Goal: Information Seeking & Learning: Learn about a topic

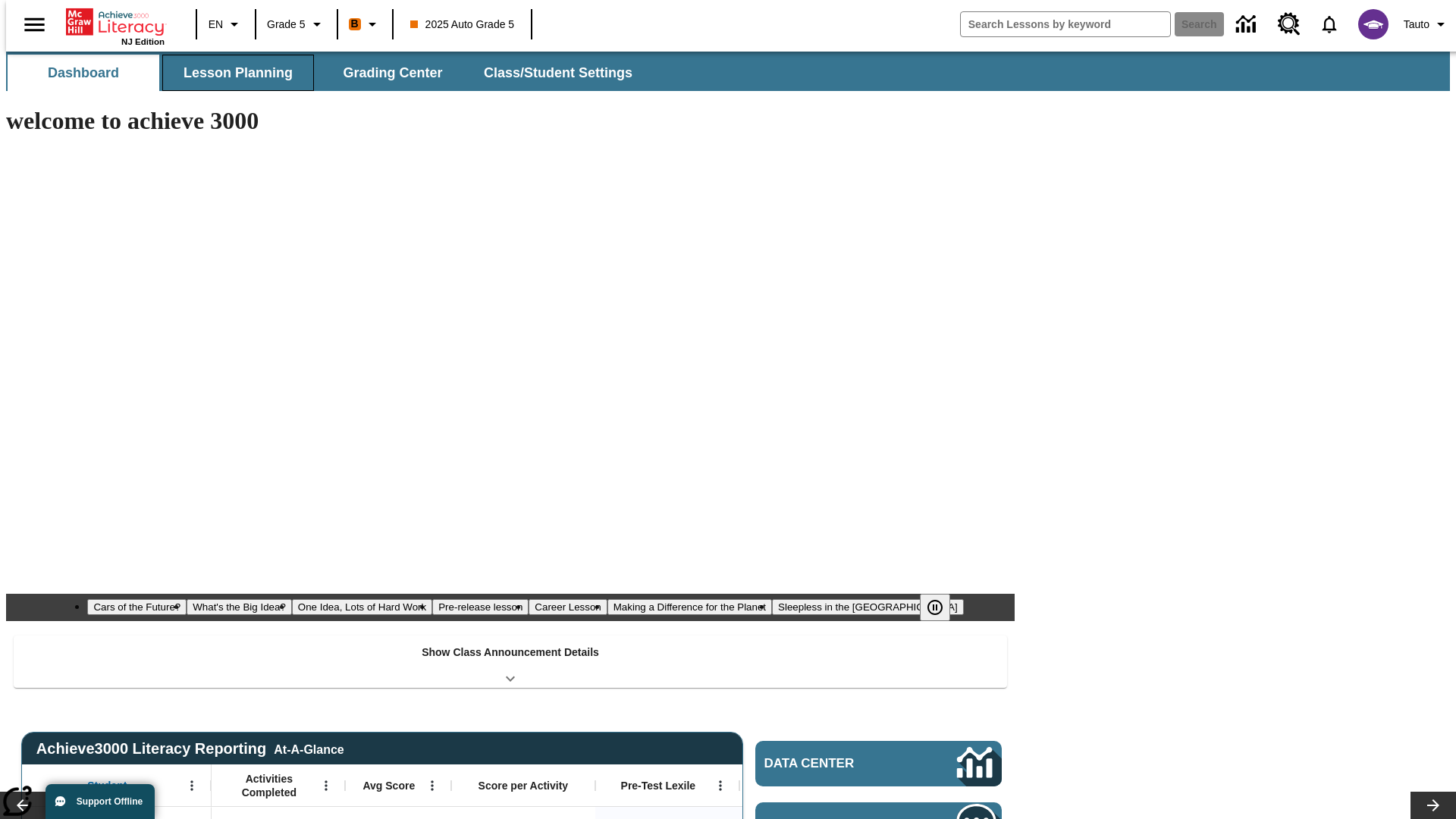
click at [232, 73] on button "Lesson Planning" at bounding box center [238, 72] width 151 height 36
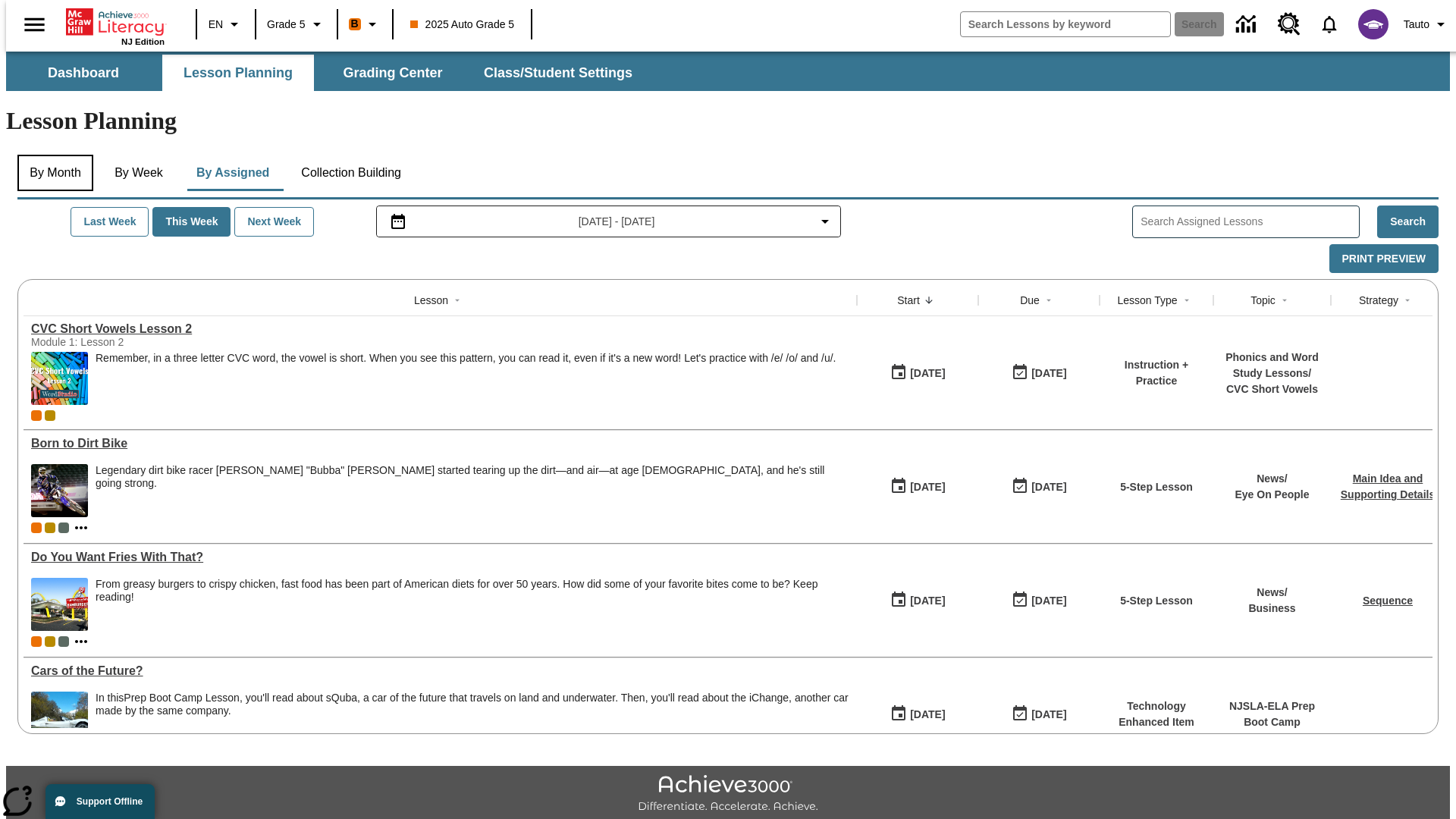
click at [51, 155] on button "By Month" at bounding box center [55, 173] width 76 height 36
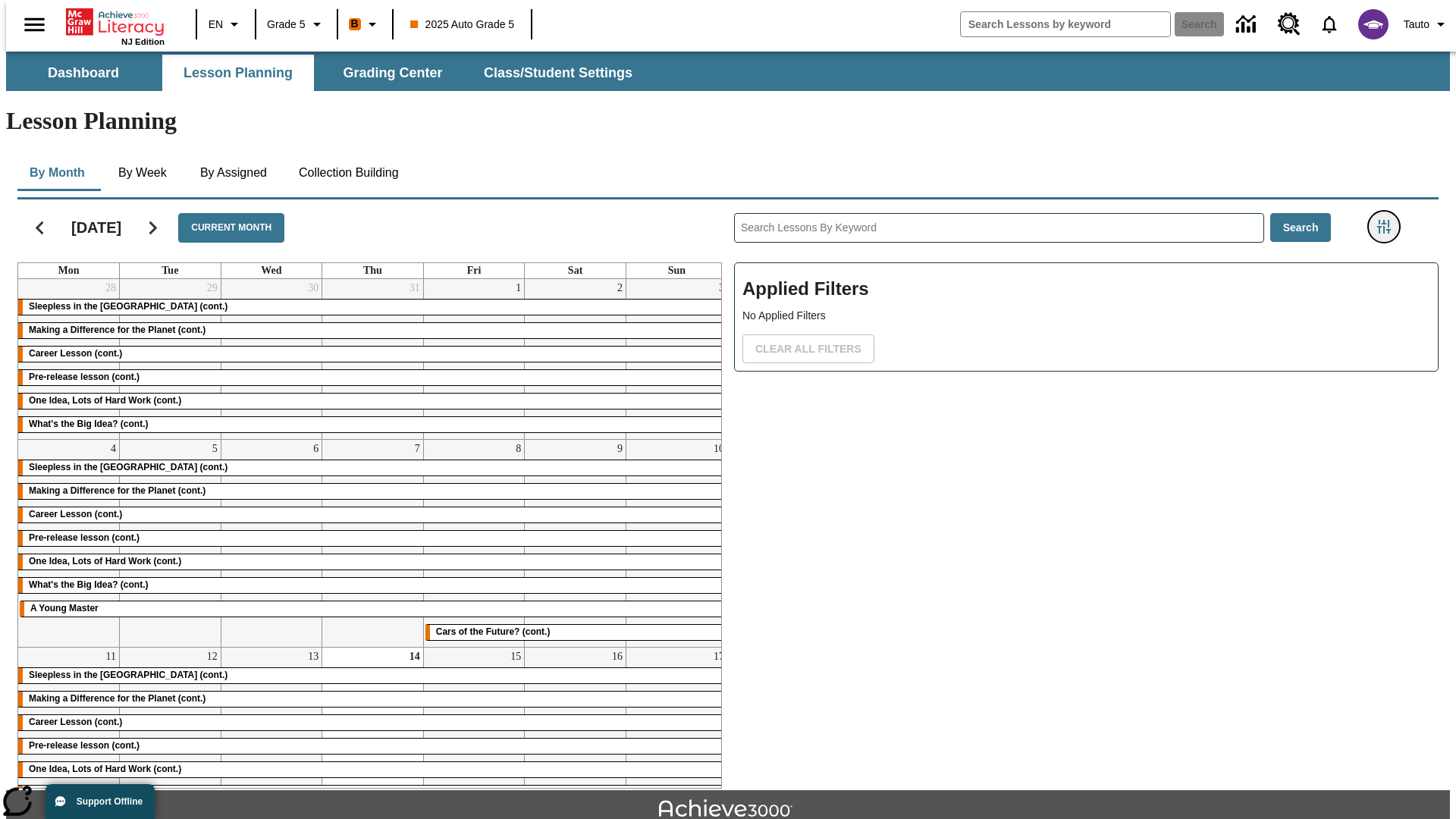
click at [1388, 220] on icon "Filters Side menu" at bounding box center [1383, 226] width 13 height 13
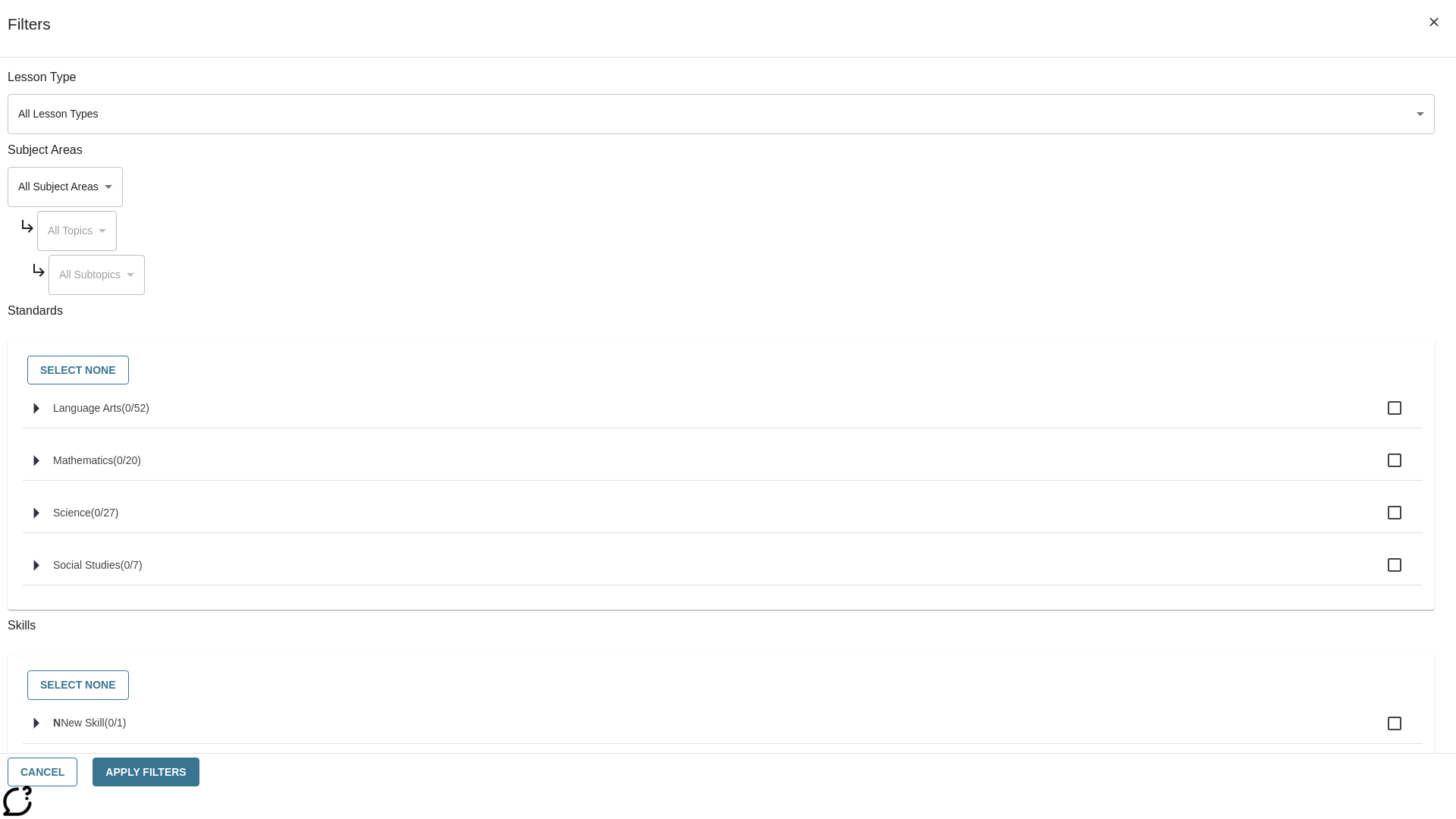
click at [1092, 114] on body "Skip to main content NJ Edition EN Grade 5 B 2025 Auto Grade 5 Search 0 Tauto D…" at bounding box center [728, 470] width 1444 height 837
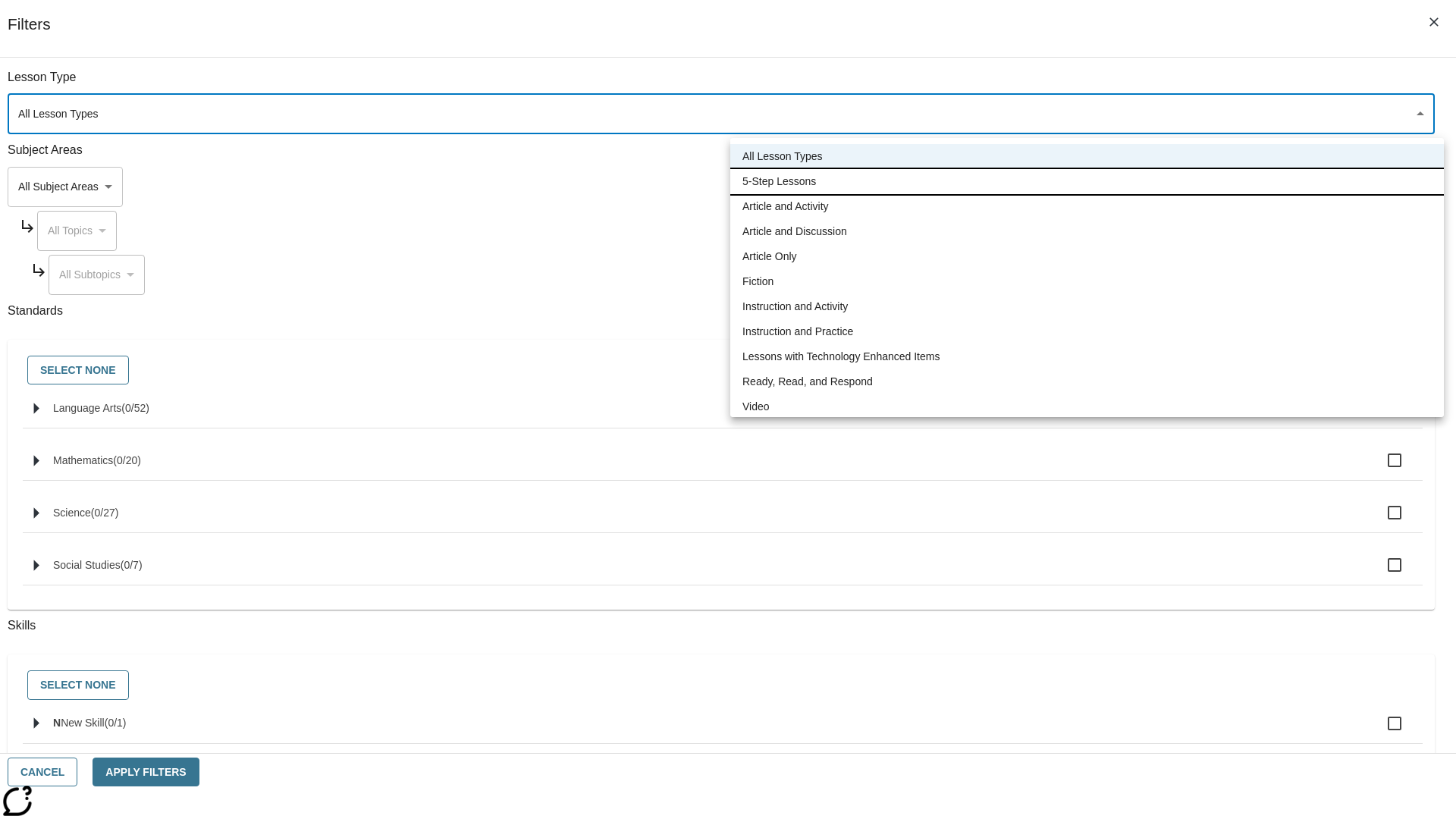
click at [1087, 182] on li "5-Step Lessons" at bounding box center [1087, 182] width 714 height 25
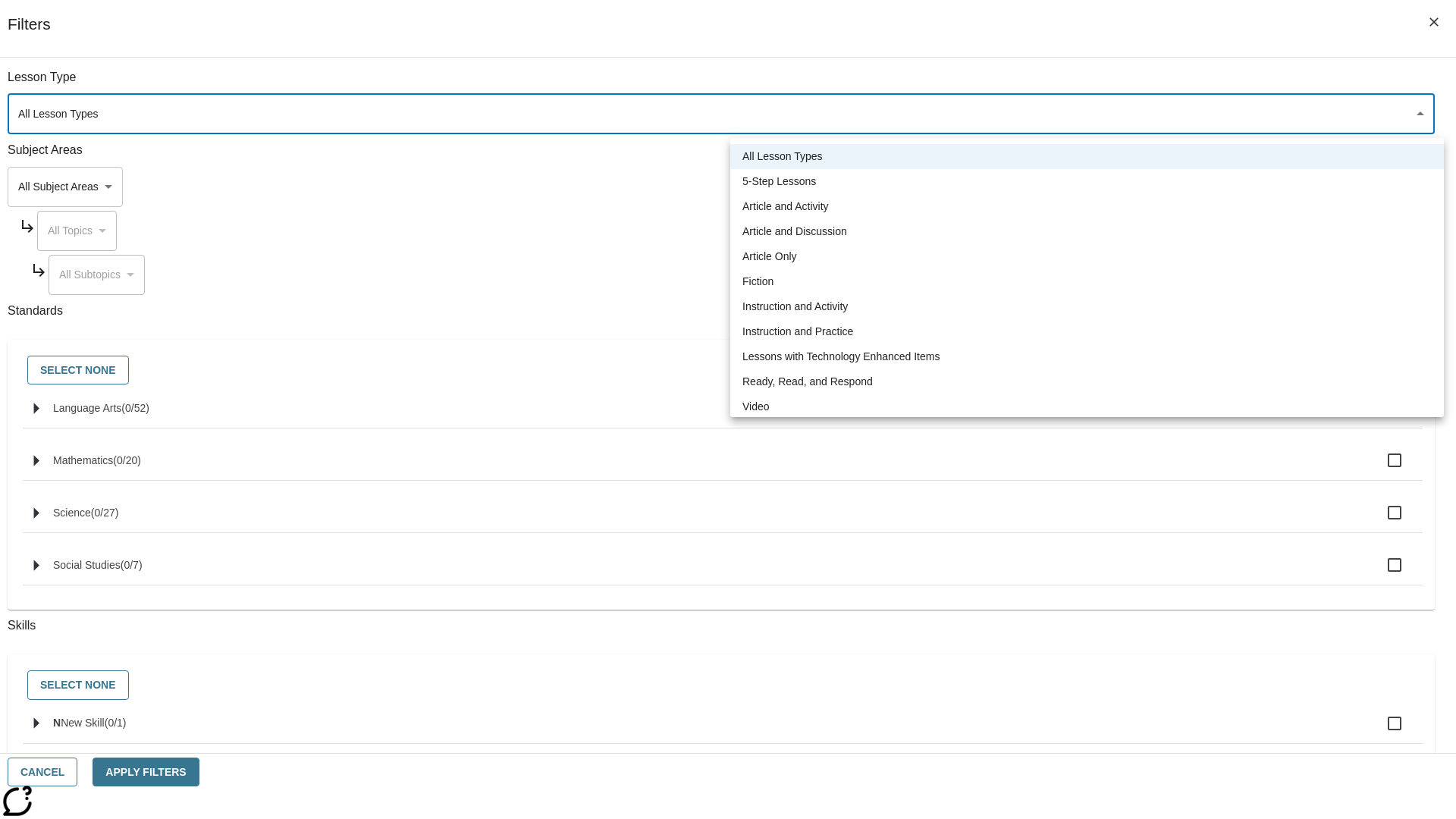
type input "1"
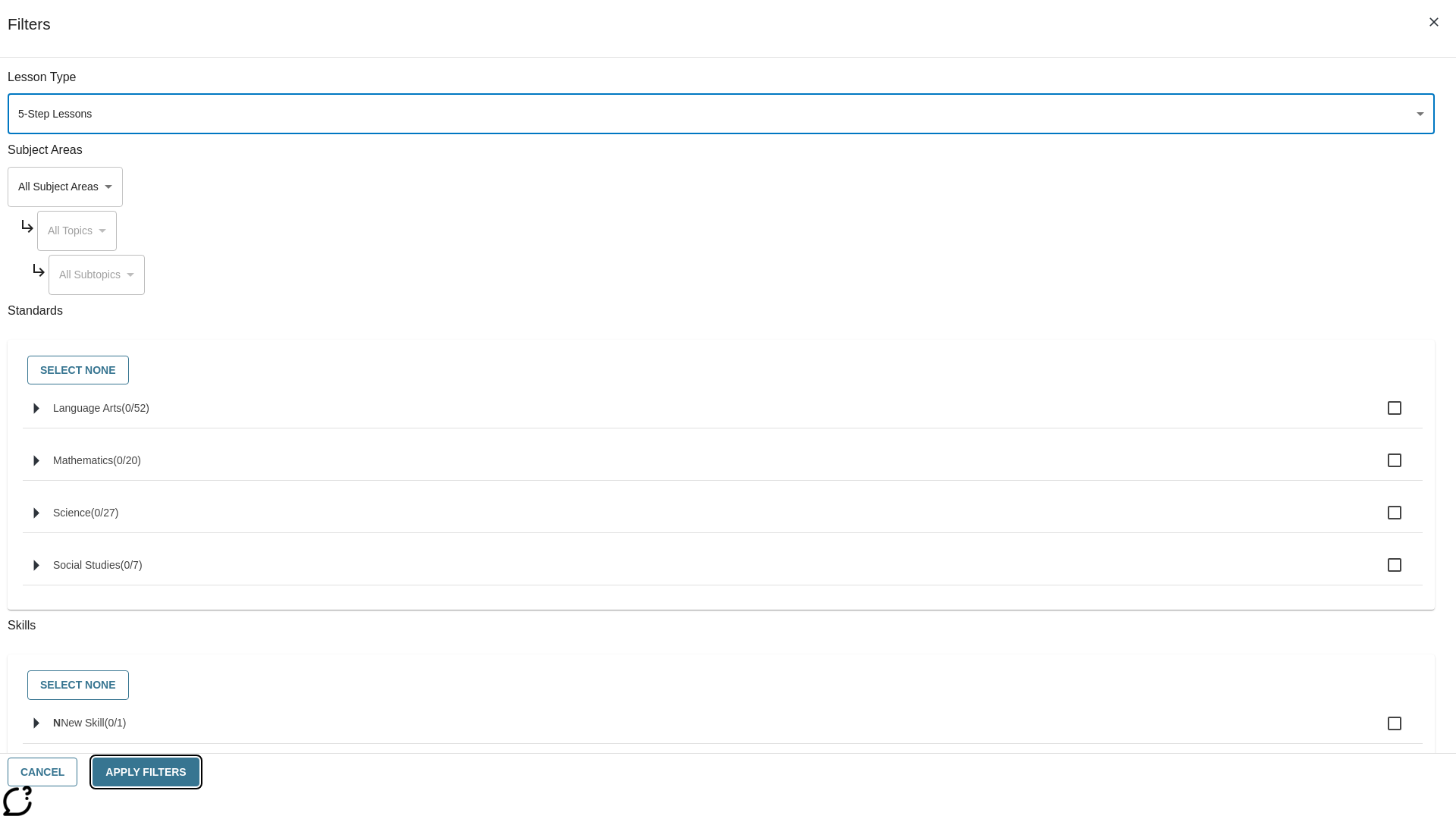
click at [198, 772] on button "Apply Filters" at bounding box center [145, 772] width 106 height 29
click at [874, 335] on button "Clear All Filters" at bounding box center [808, 349] width 132 height 29
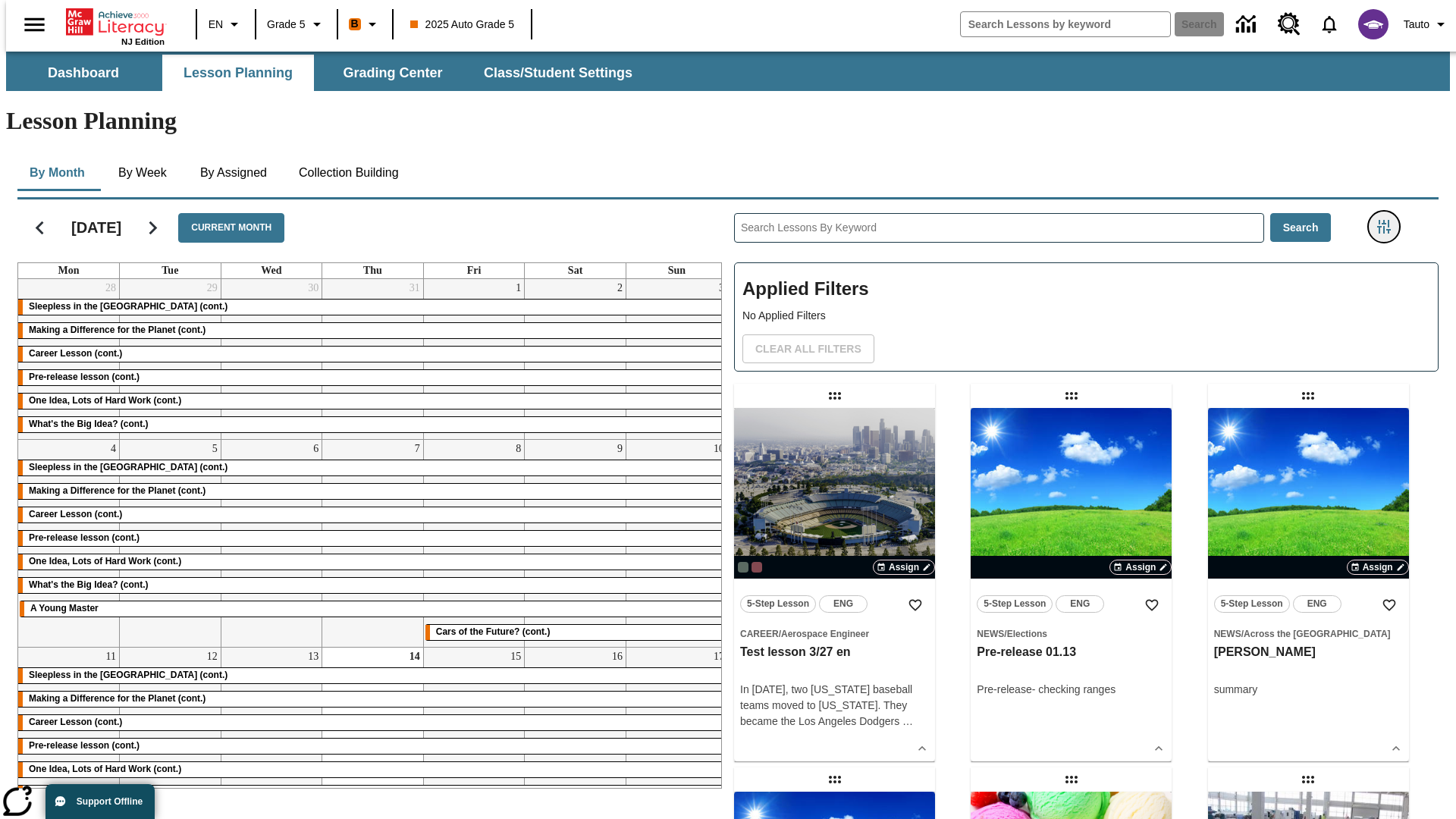
click at [1388, 220] on icon "Filters Side menu" at bounding box center [1383, 226] width 13 height 13
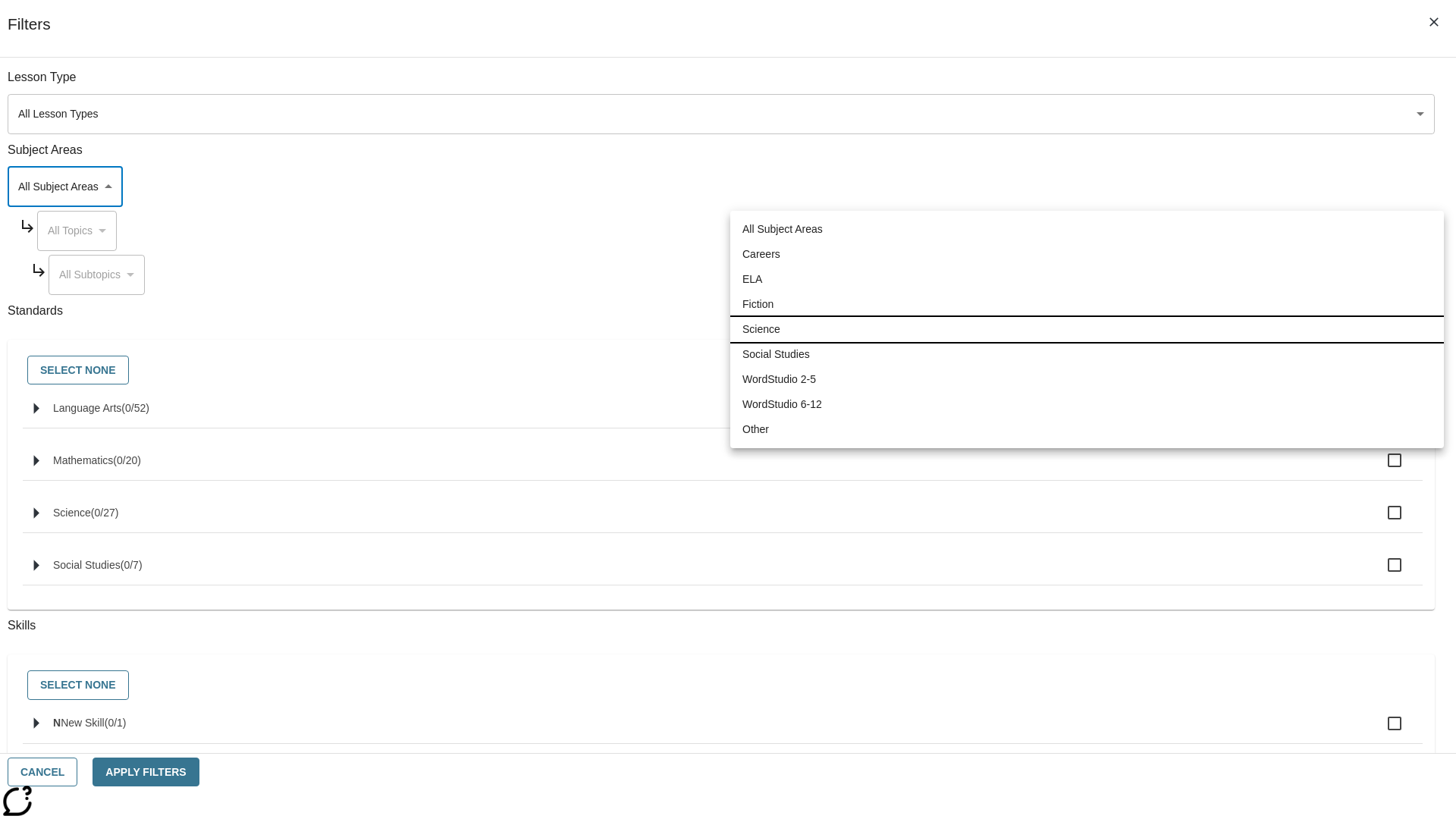
click at [1087, 329] on li "Science" at bounding box center [1087, 329] width 714 height 25
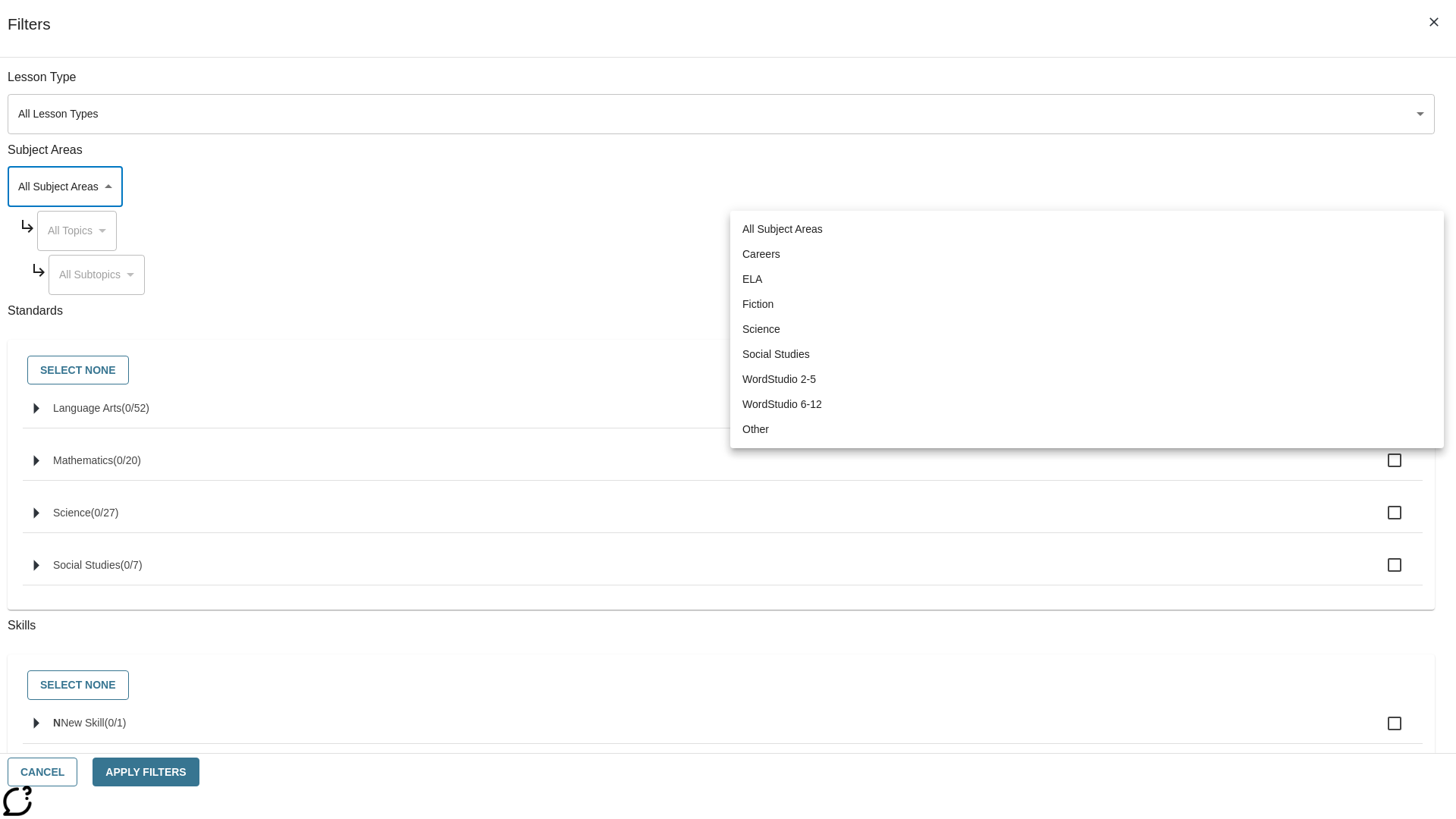
type input "2"
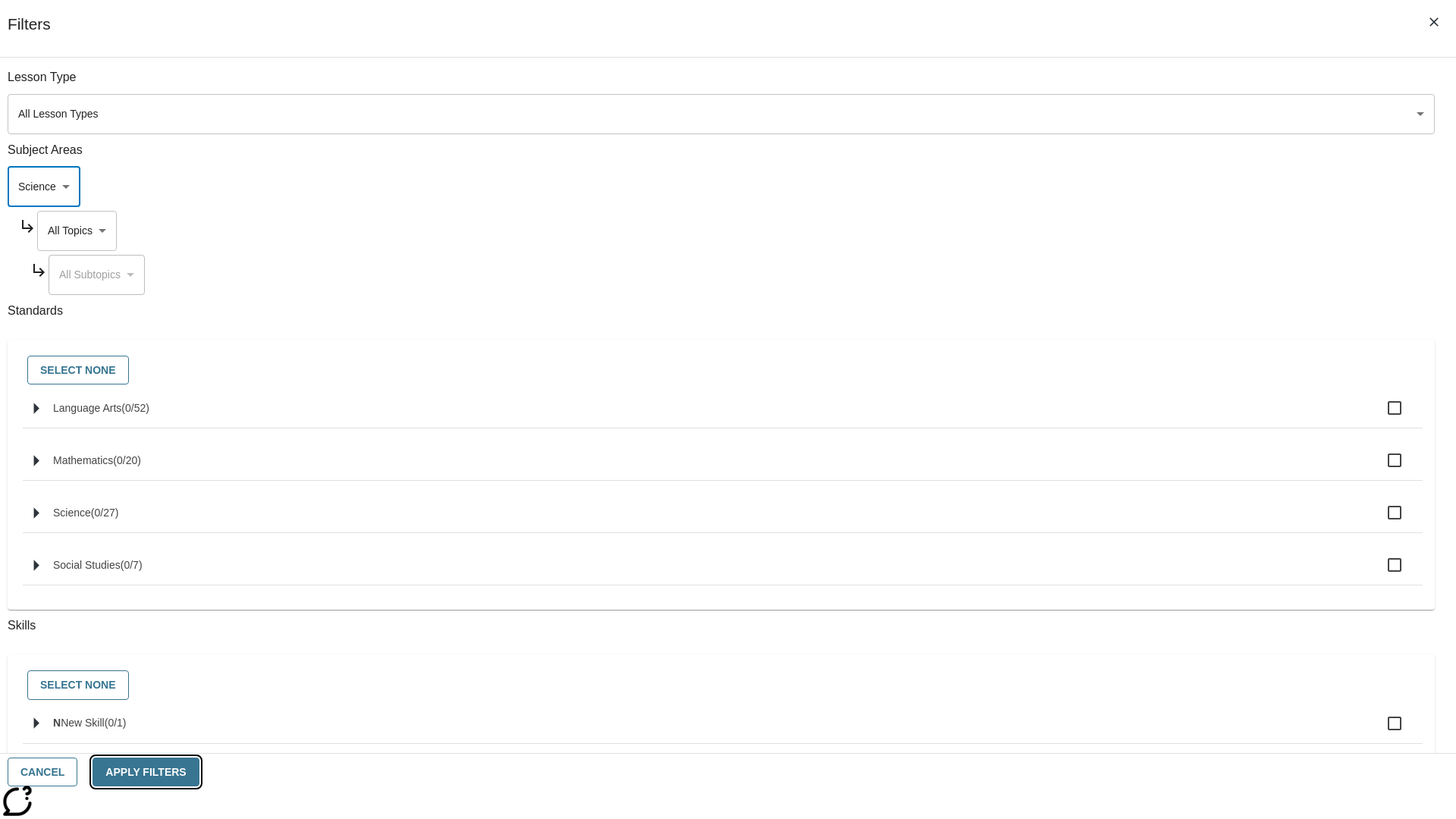
click at [198, 772] on button "Apply Filters" at bounding box center [145, 772] width 106 height 29
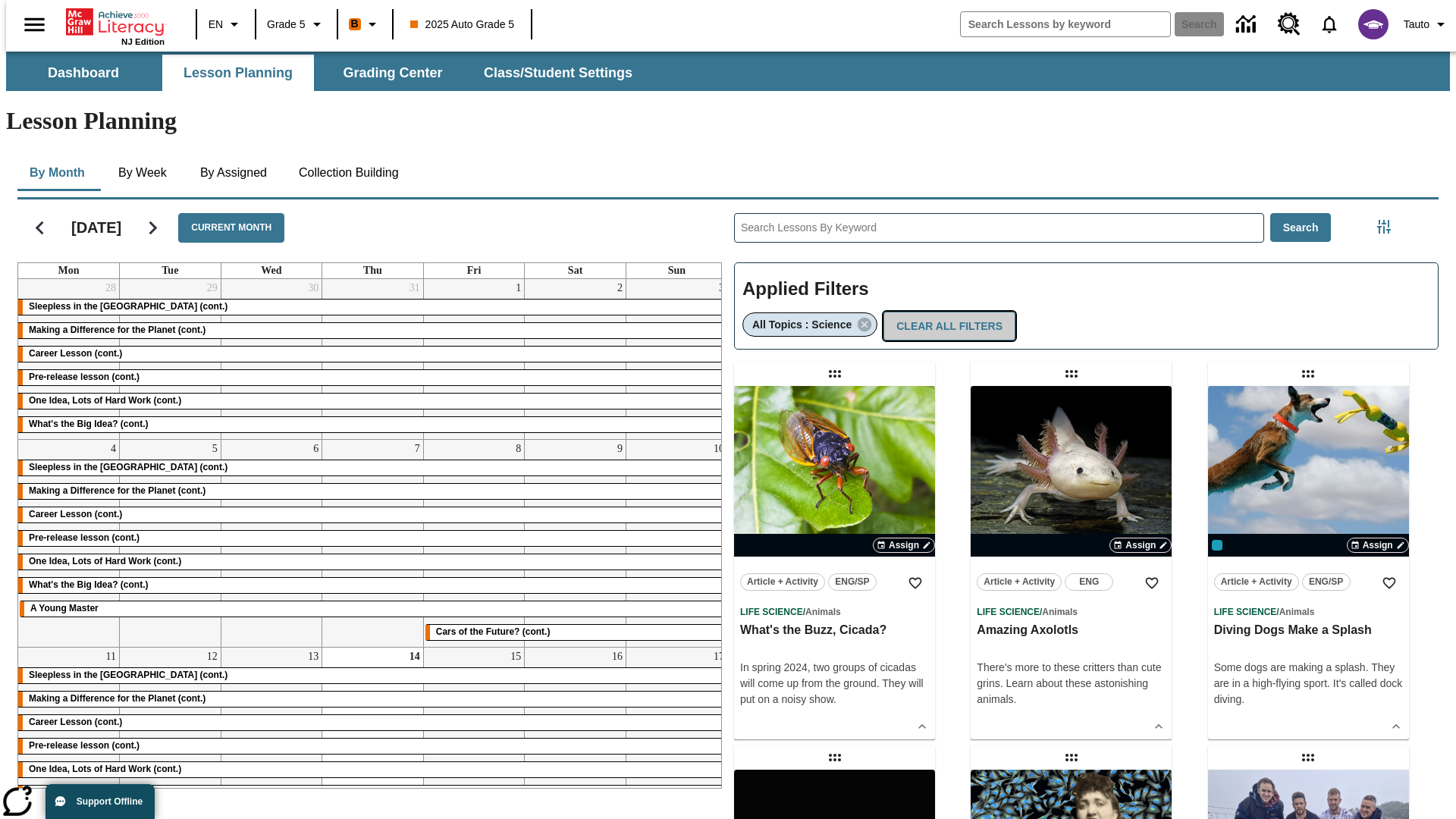
click at [942, 312] on button "Clear All Filters" at bounding box center [950, 326] width 132 height 29
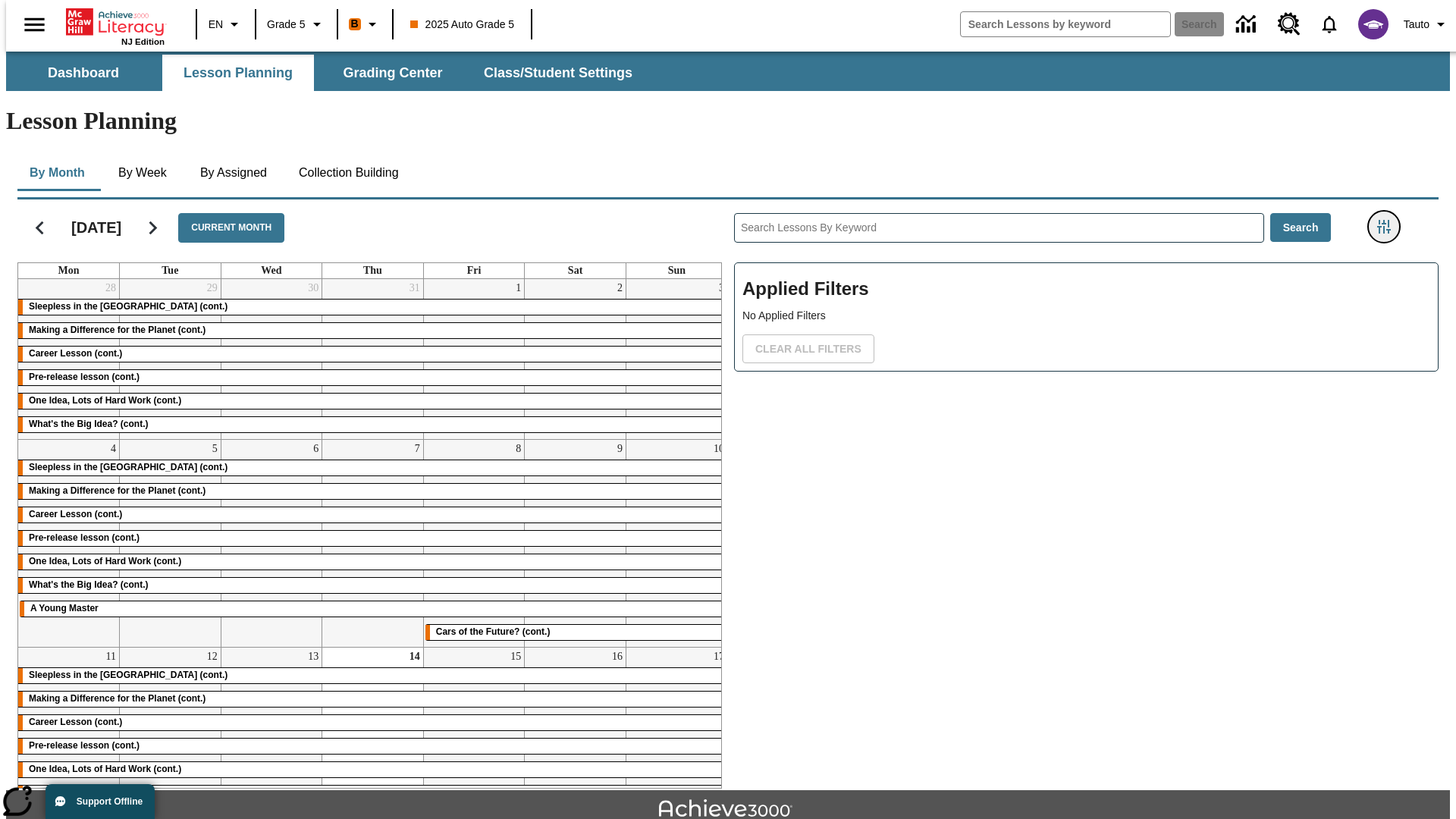
click at [1388, 220] on icon "Filters Side menu" at bounding box center [1383, 226] width 13 height 13
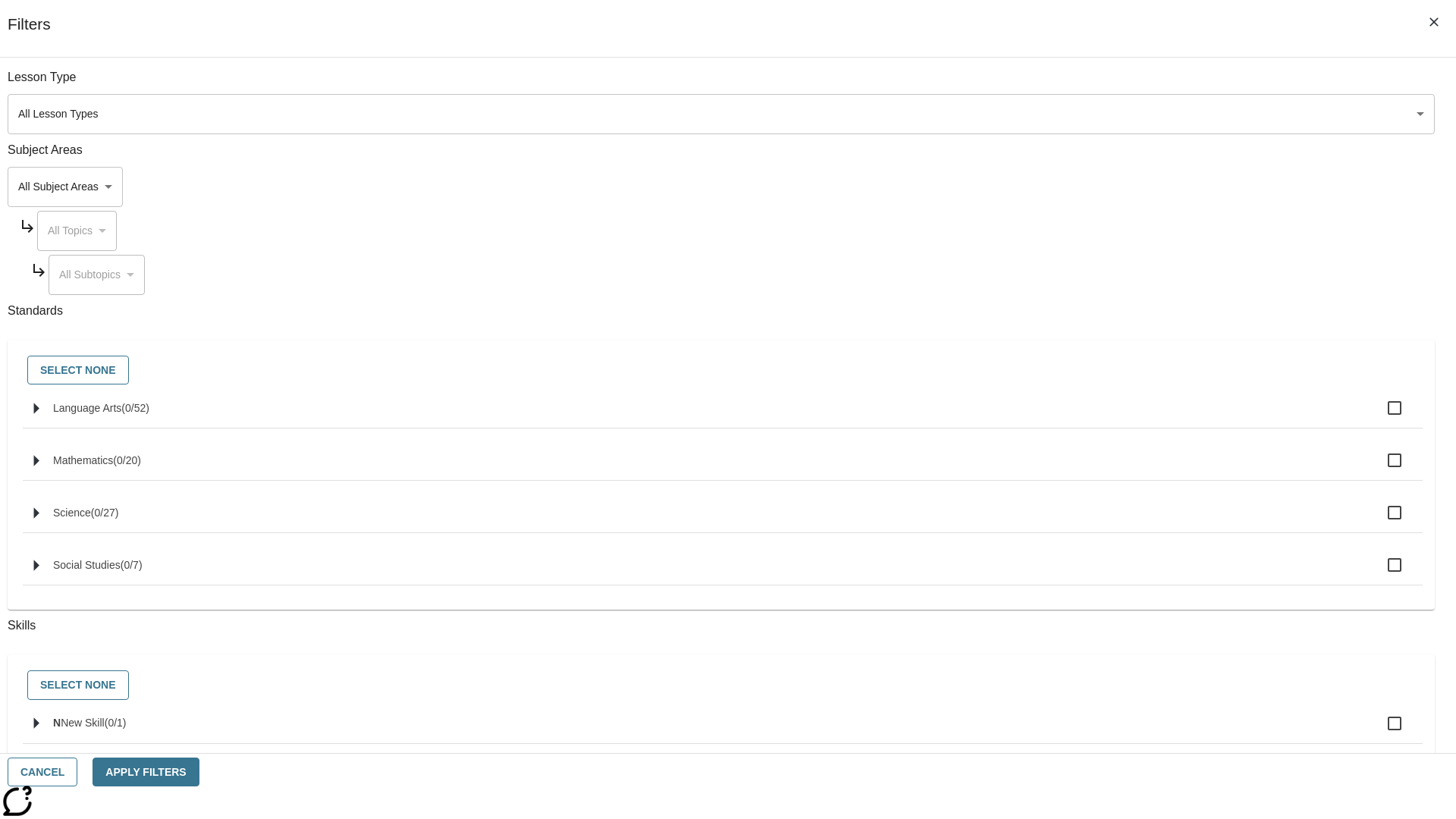
click at [150, 414] on span "Language Arts" at bounding box center [135, 409] width 28 height 12
click at [1379, 417] on input "Language Arts ( 0 / 52 )" at bounding box center [1395, 408] width 32 height 32
checkbox input "true"
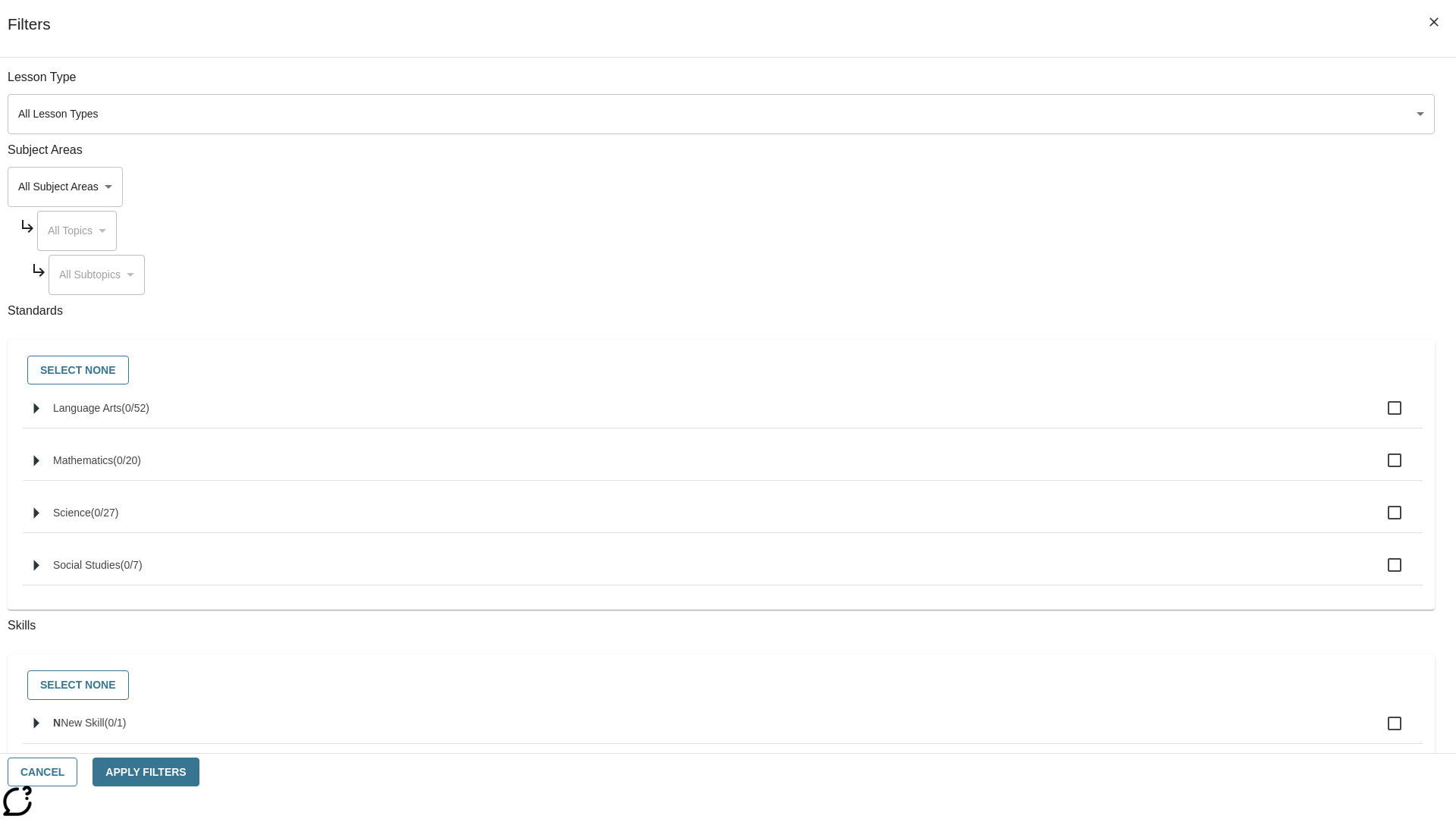
checkbox input "true"
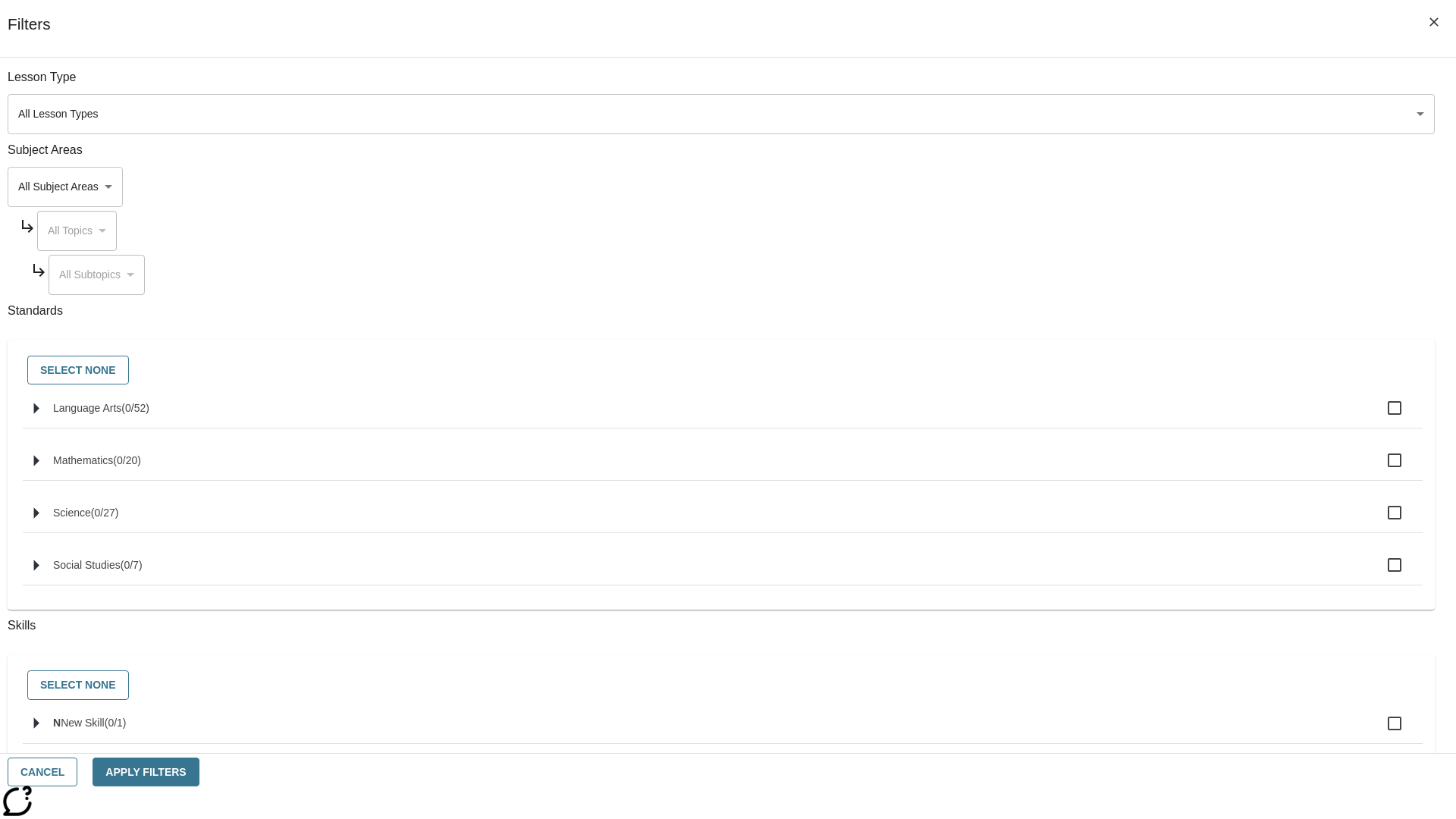
checkbox input "true"
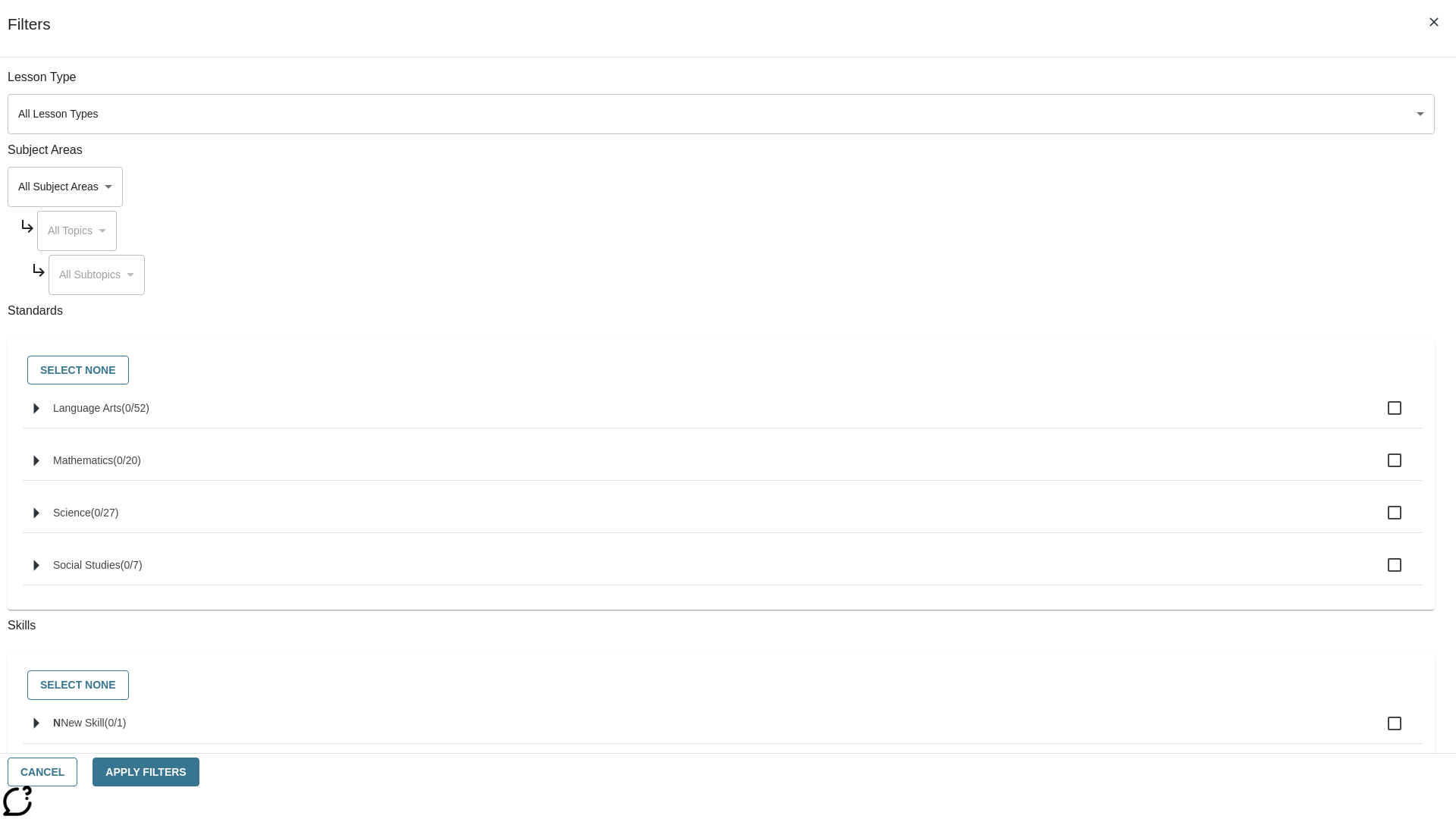
checkbox input "true"
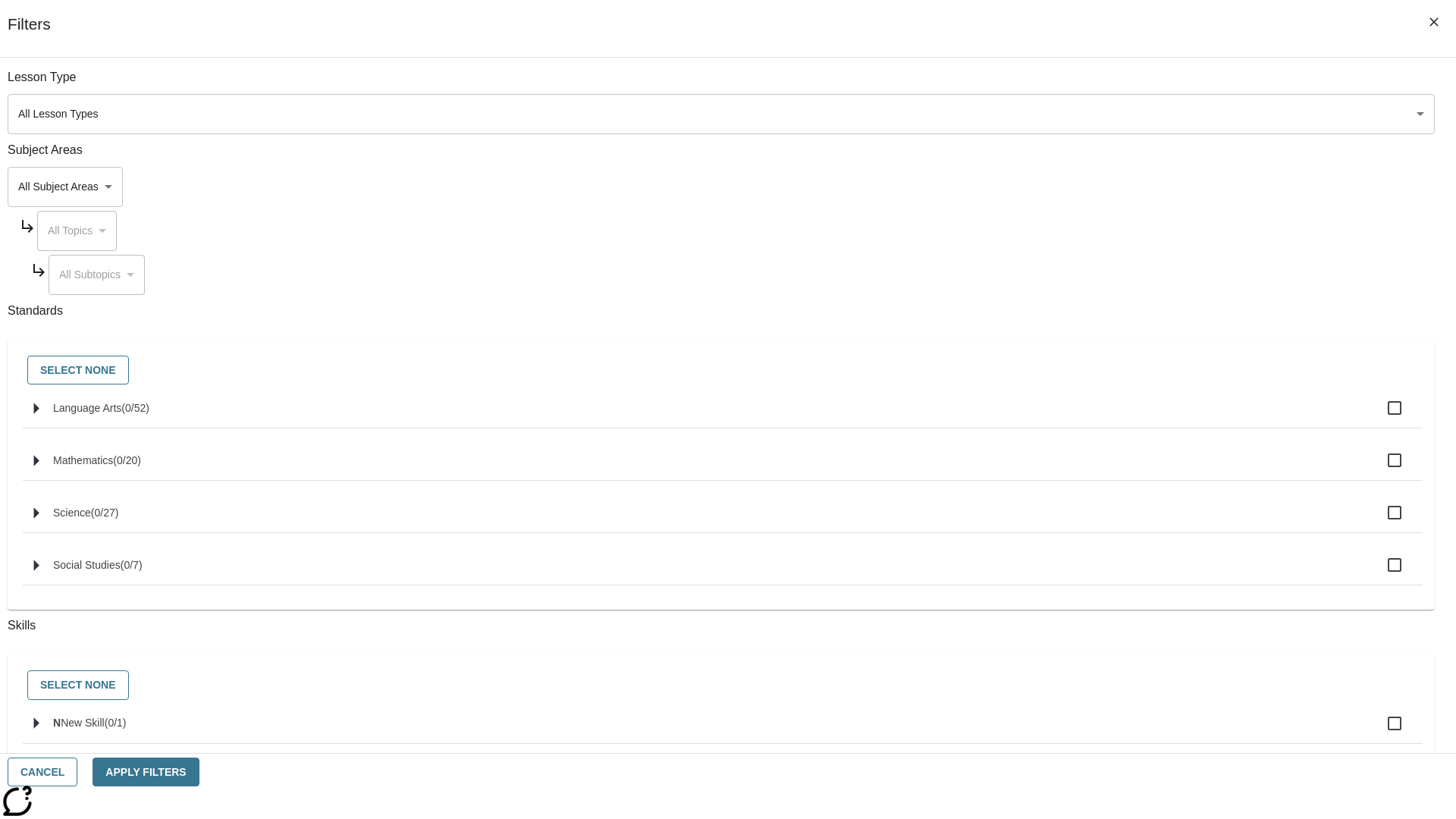
checkbox input "true"
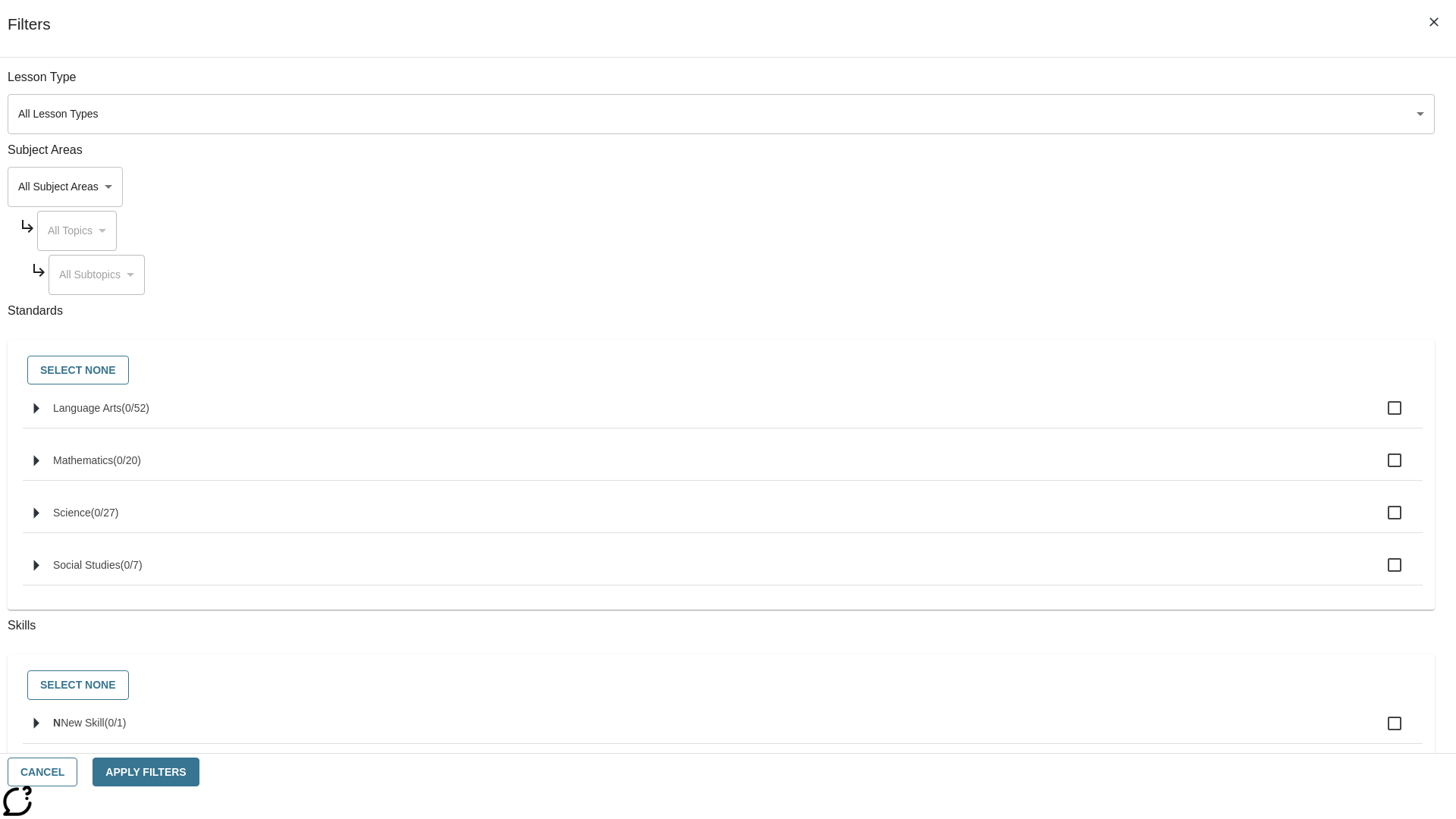
checkbox input "true"
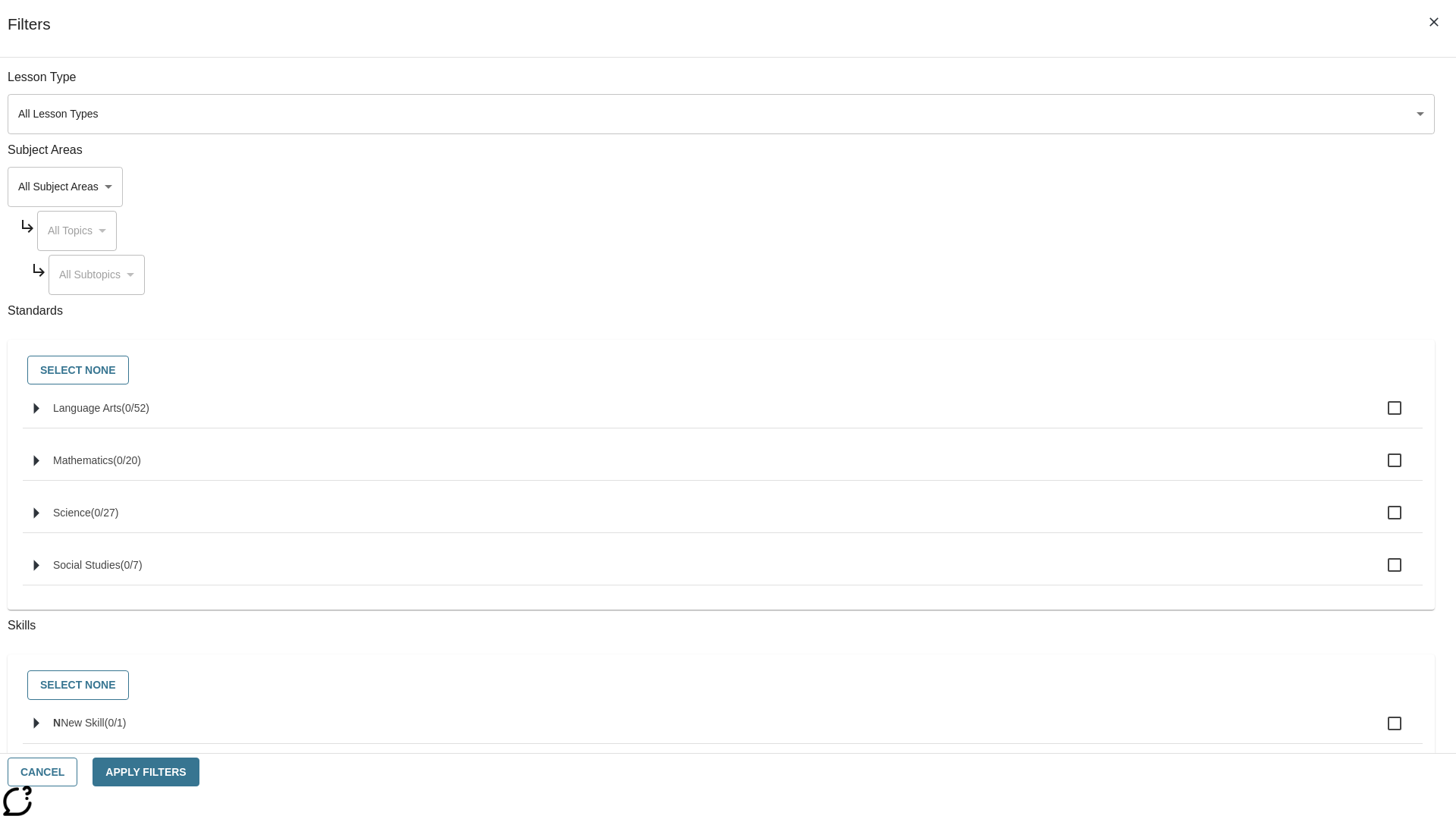
checkbox input "true"
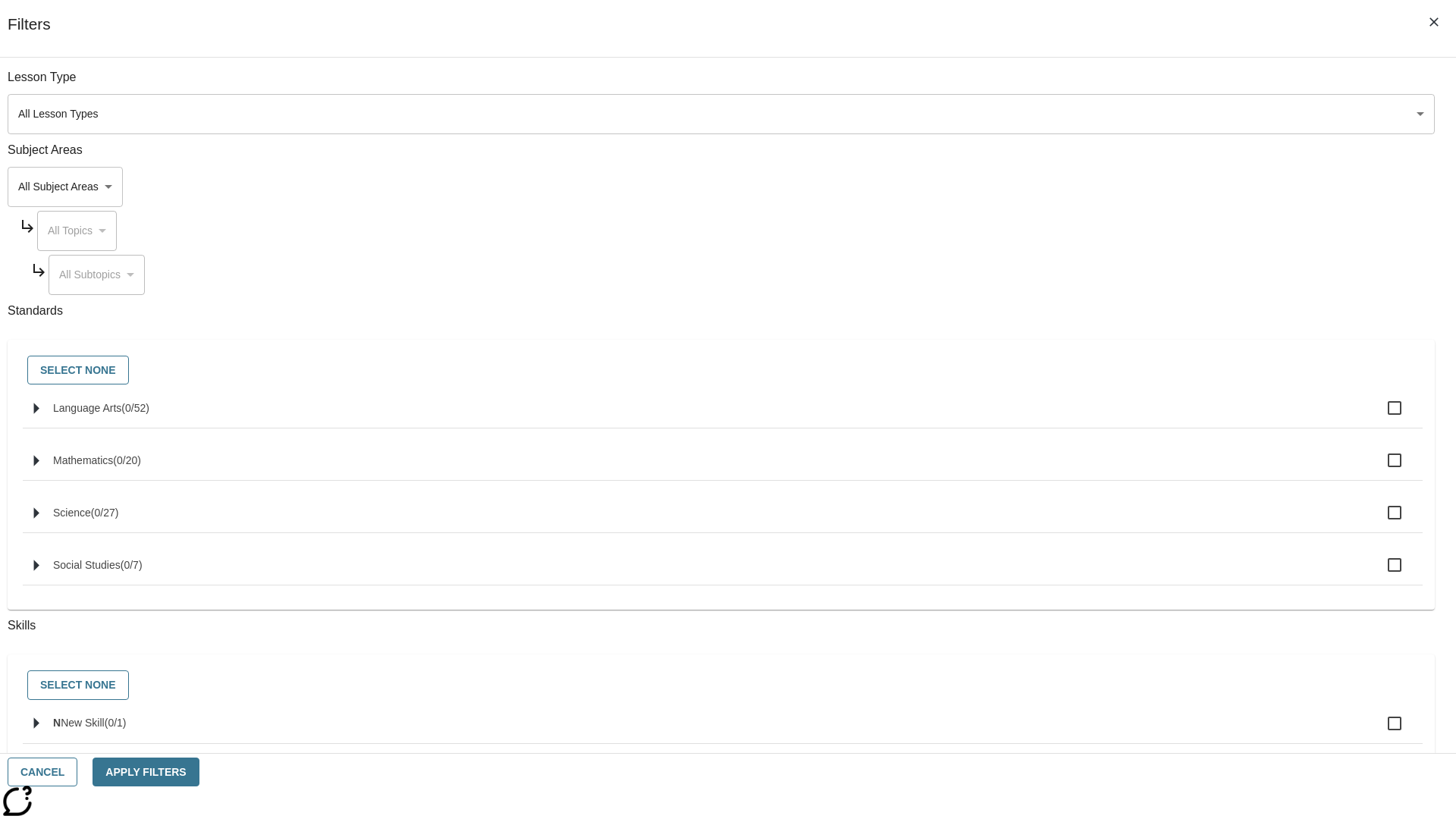
checkbox input "true"
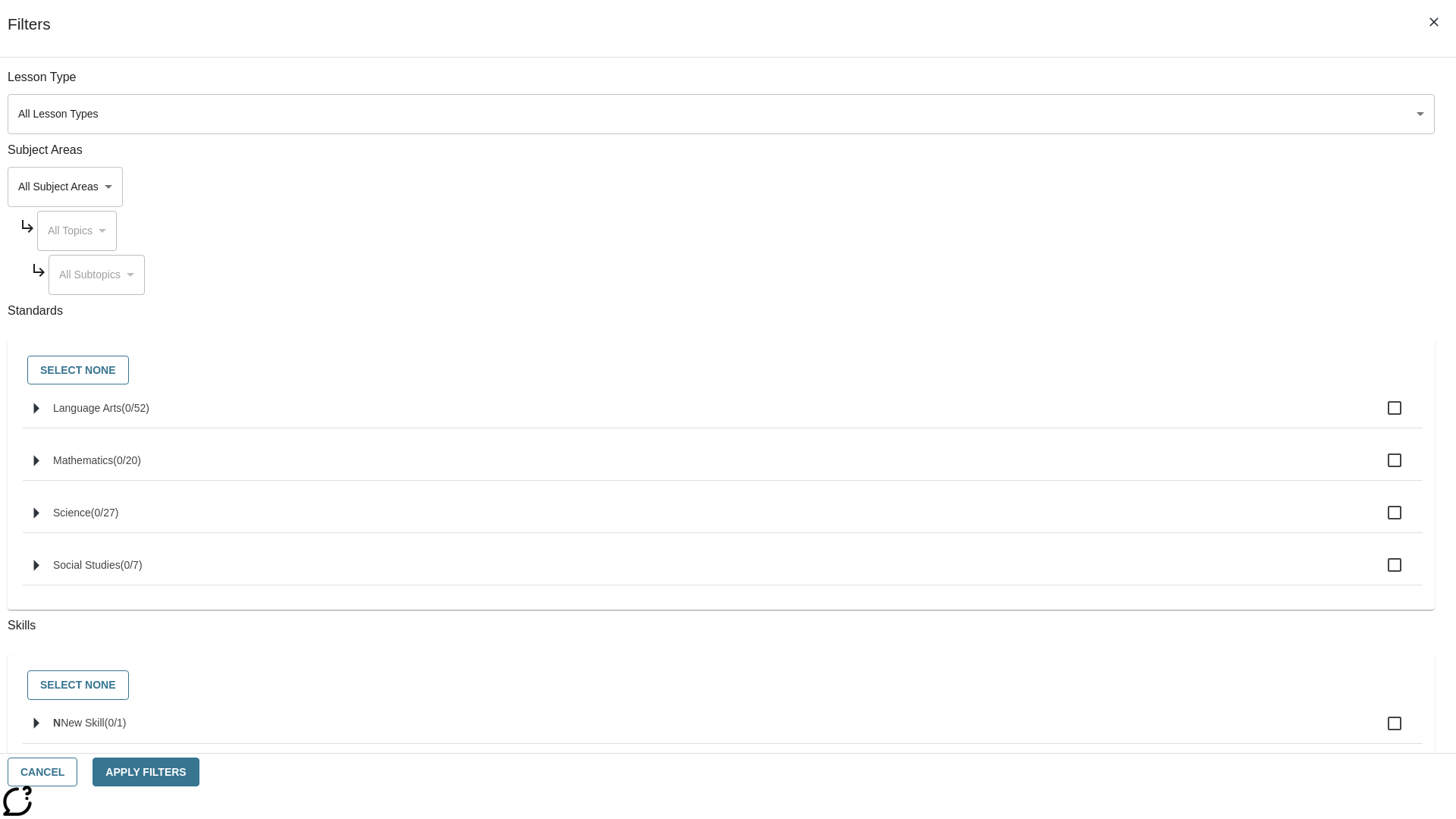
checkbox input "true"
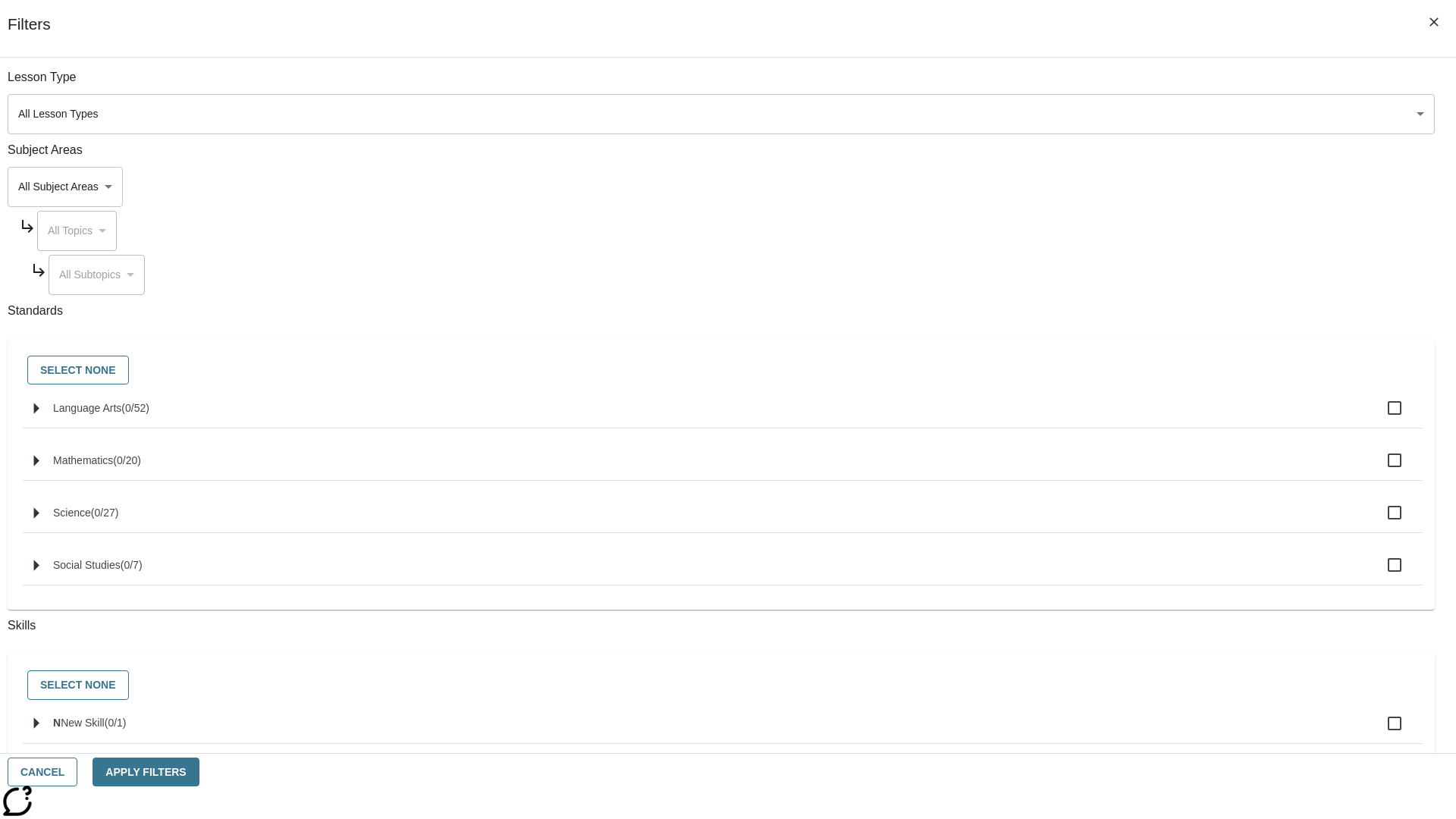
checkbox input "true"
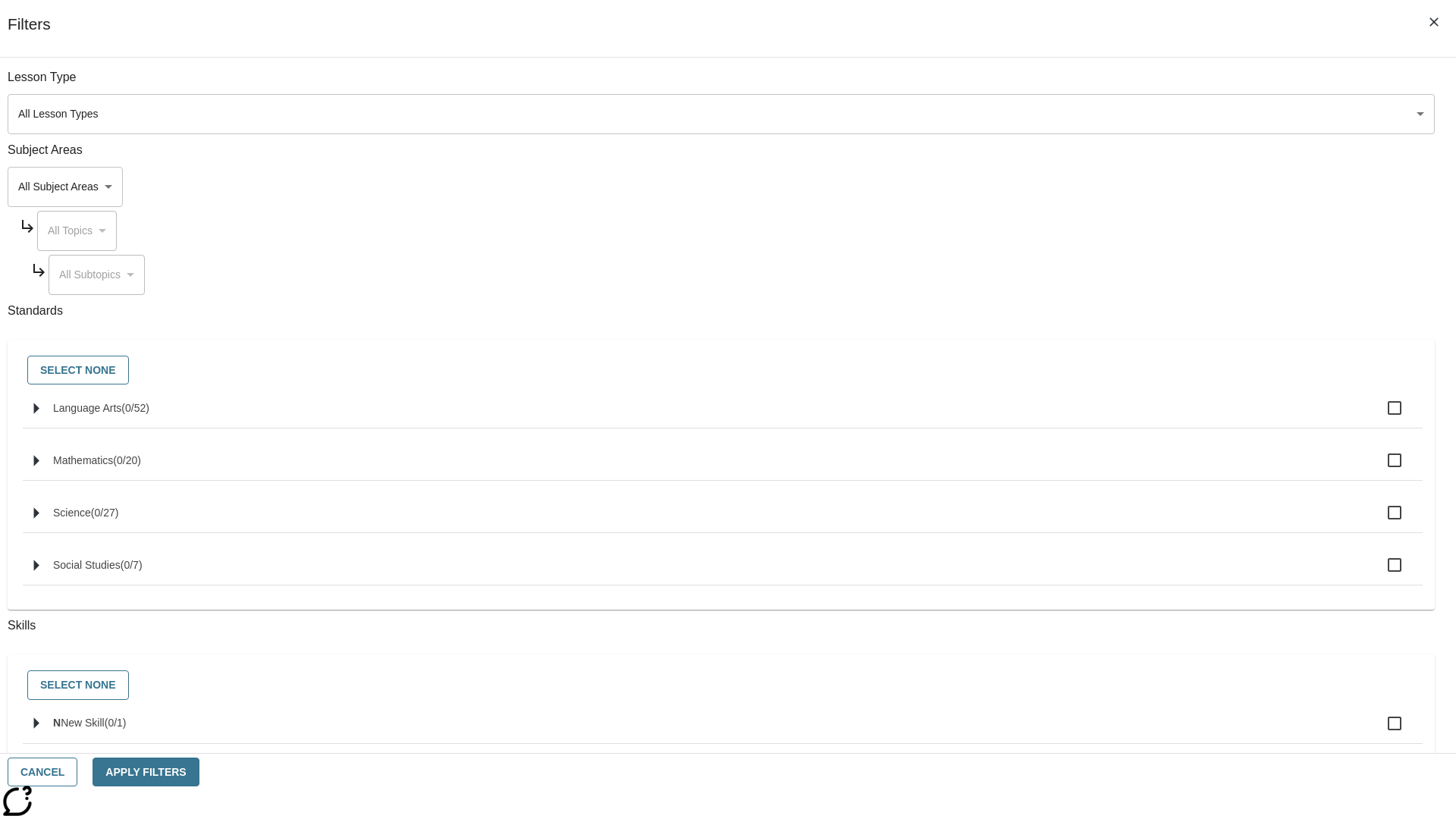
checkbox input "true"
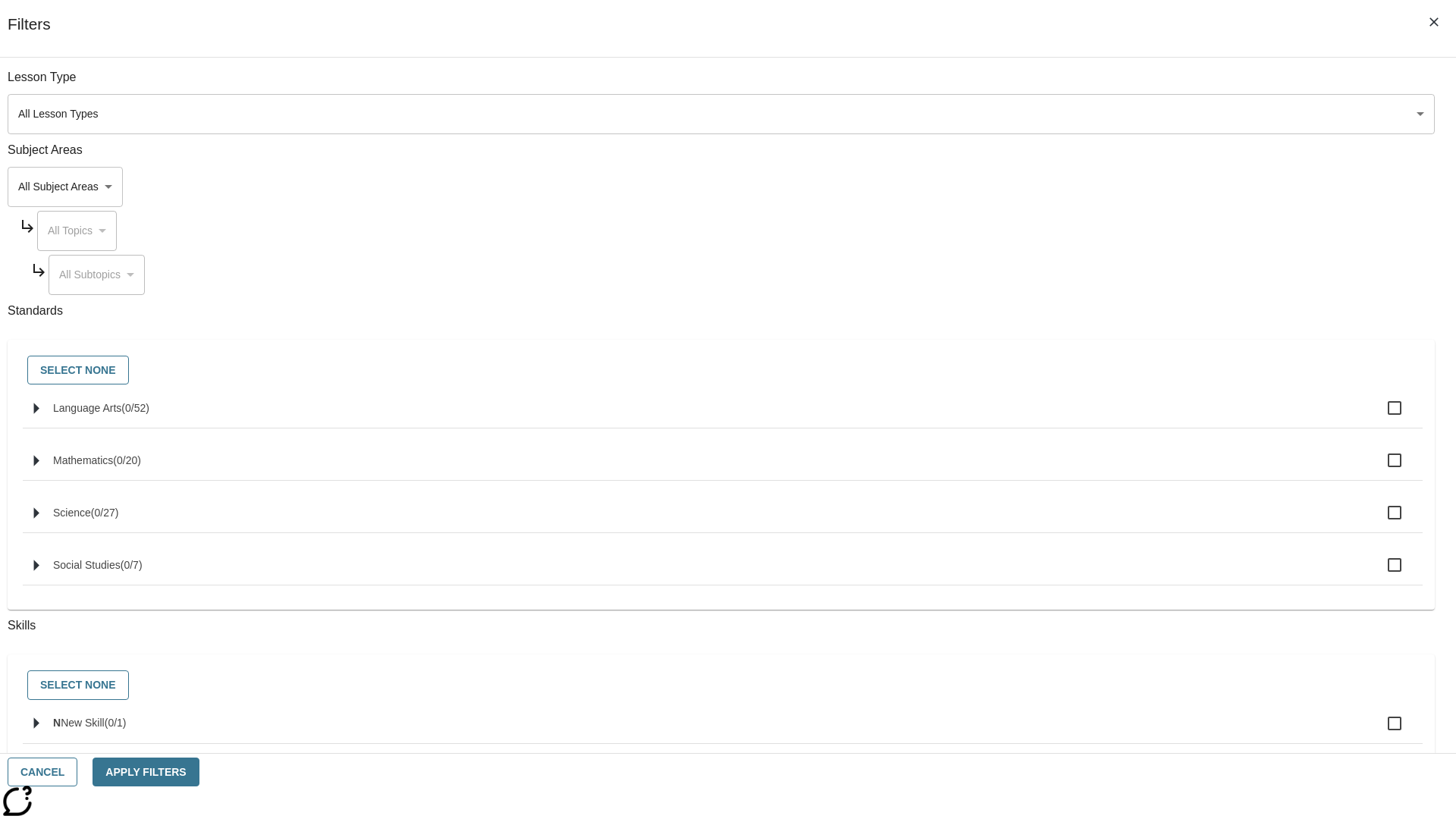
checkbox input "true"
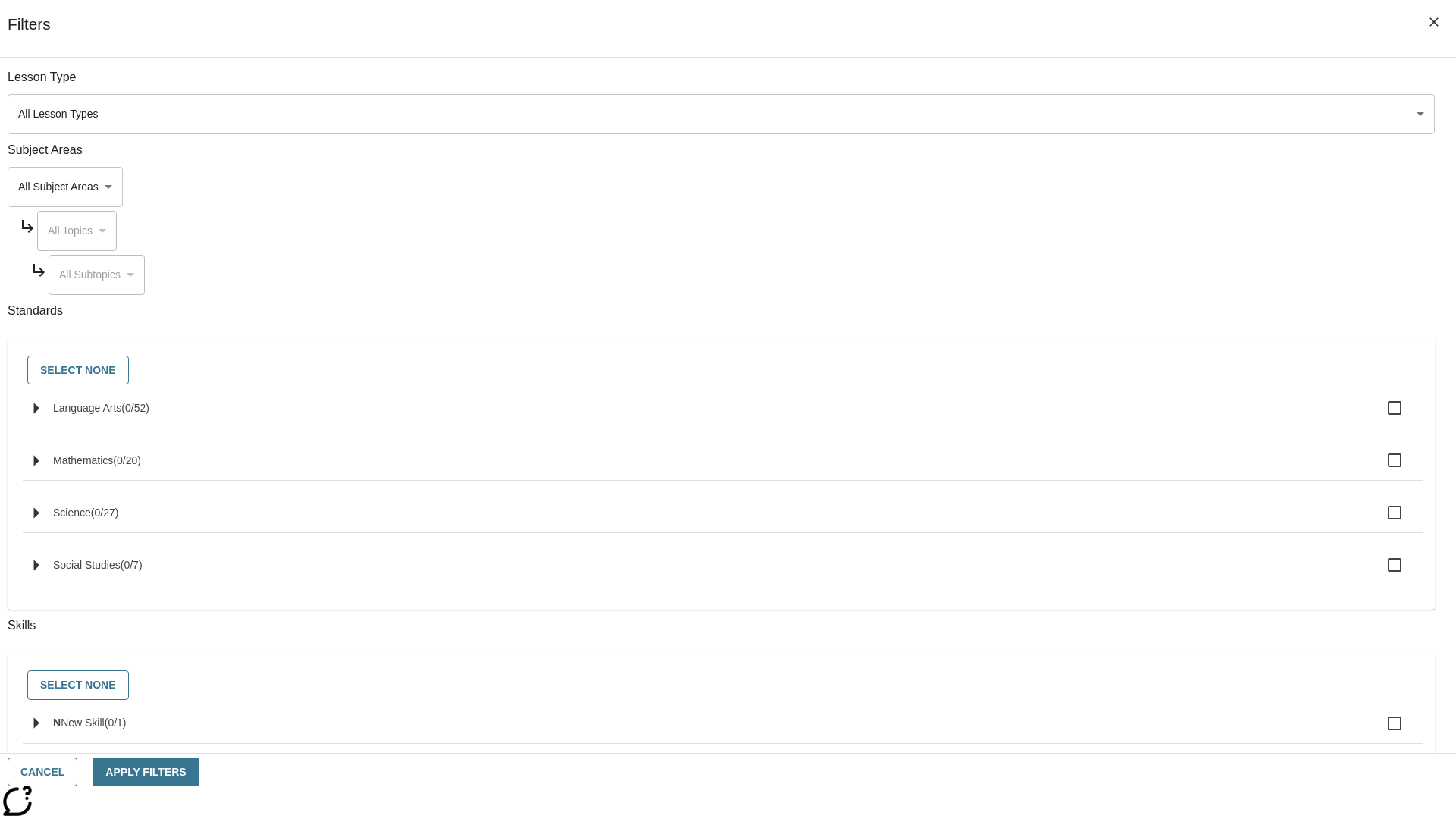
checkbox input "true"
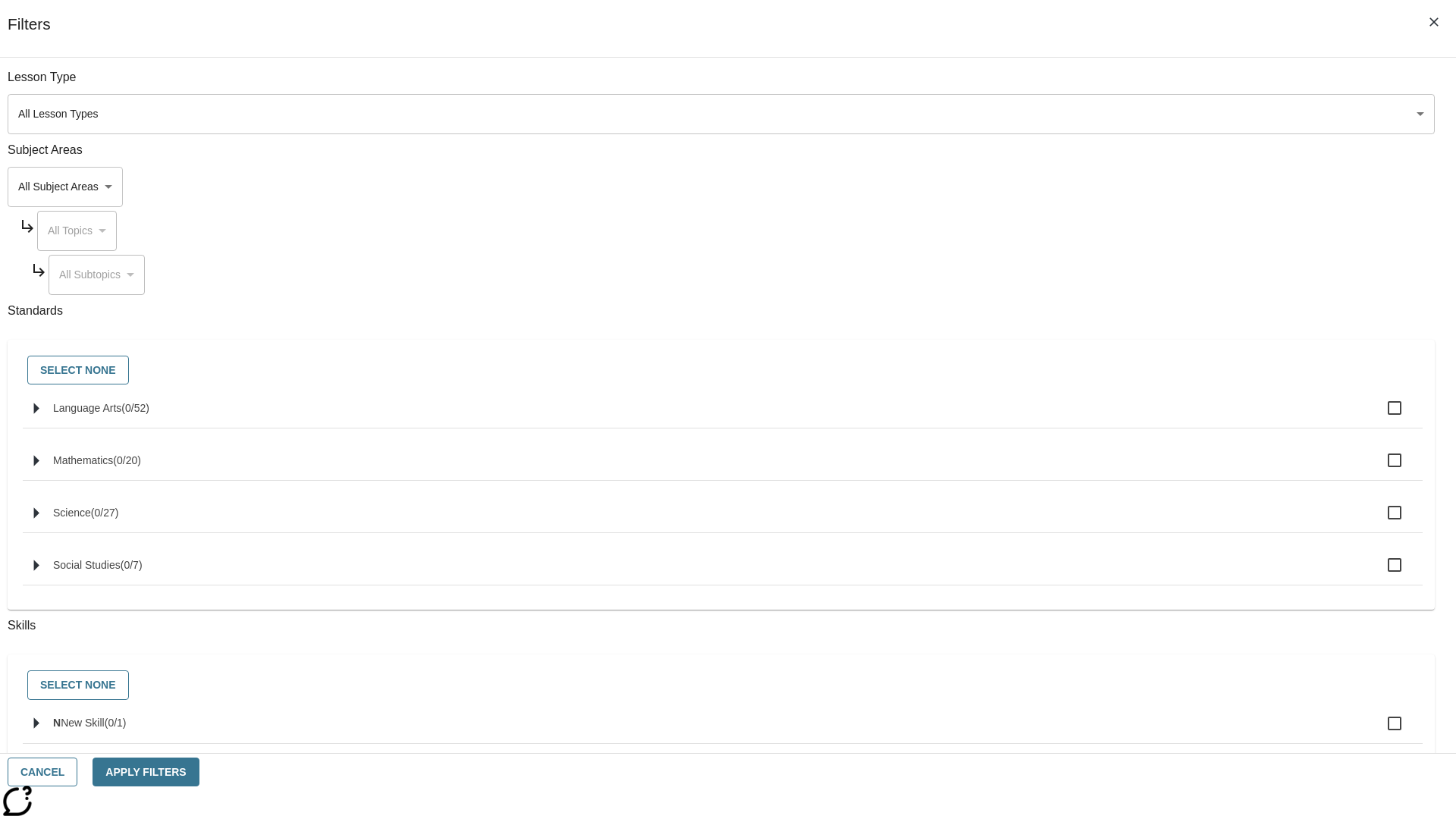
checkbox input "true"
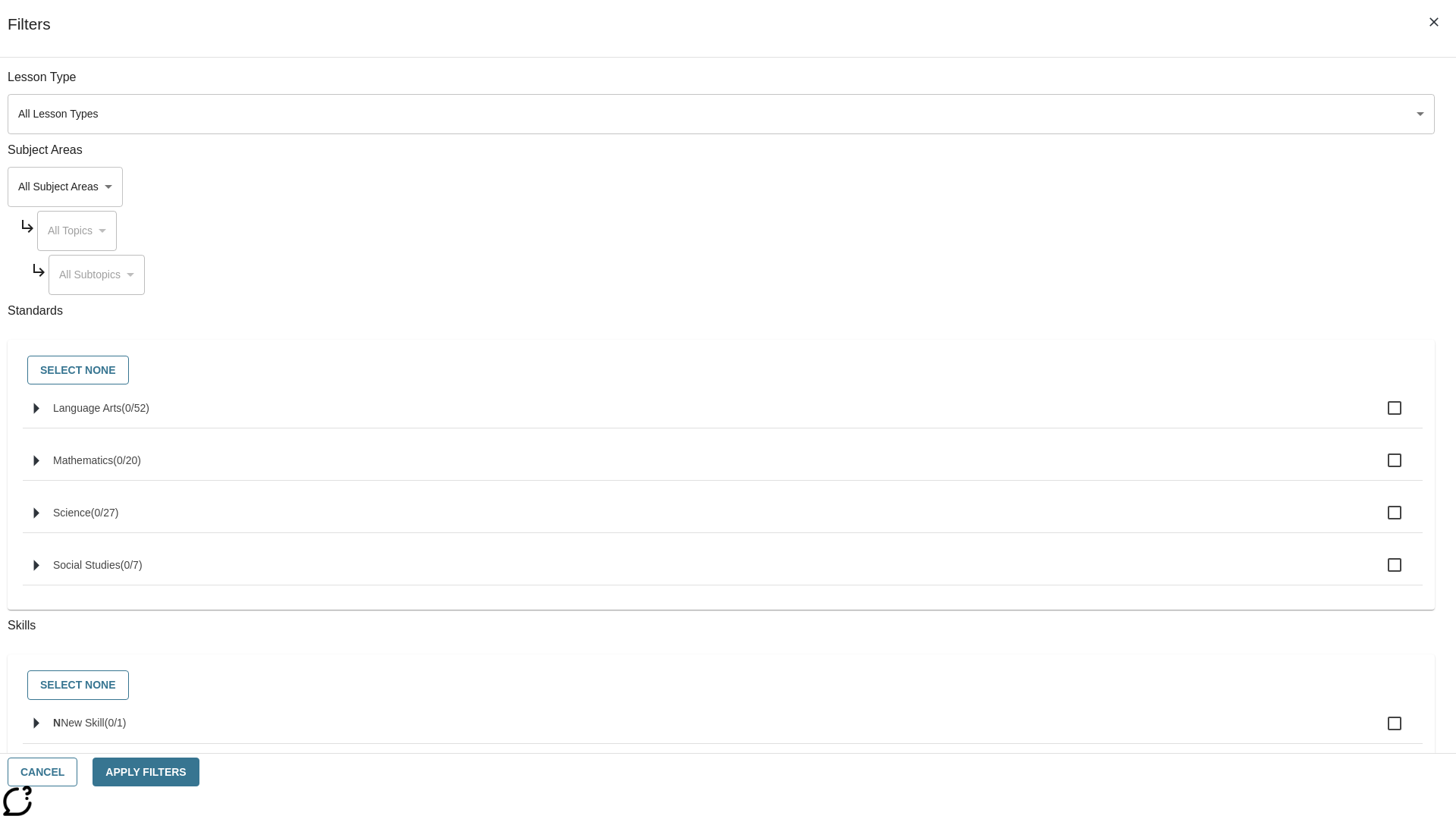
checkbox input "true"
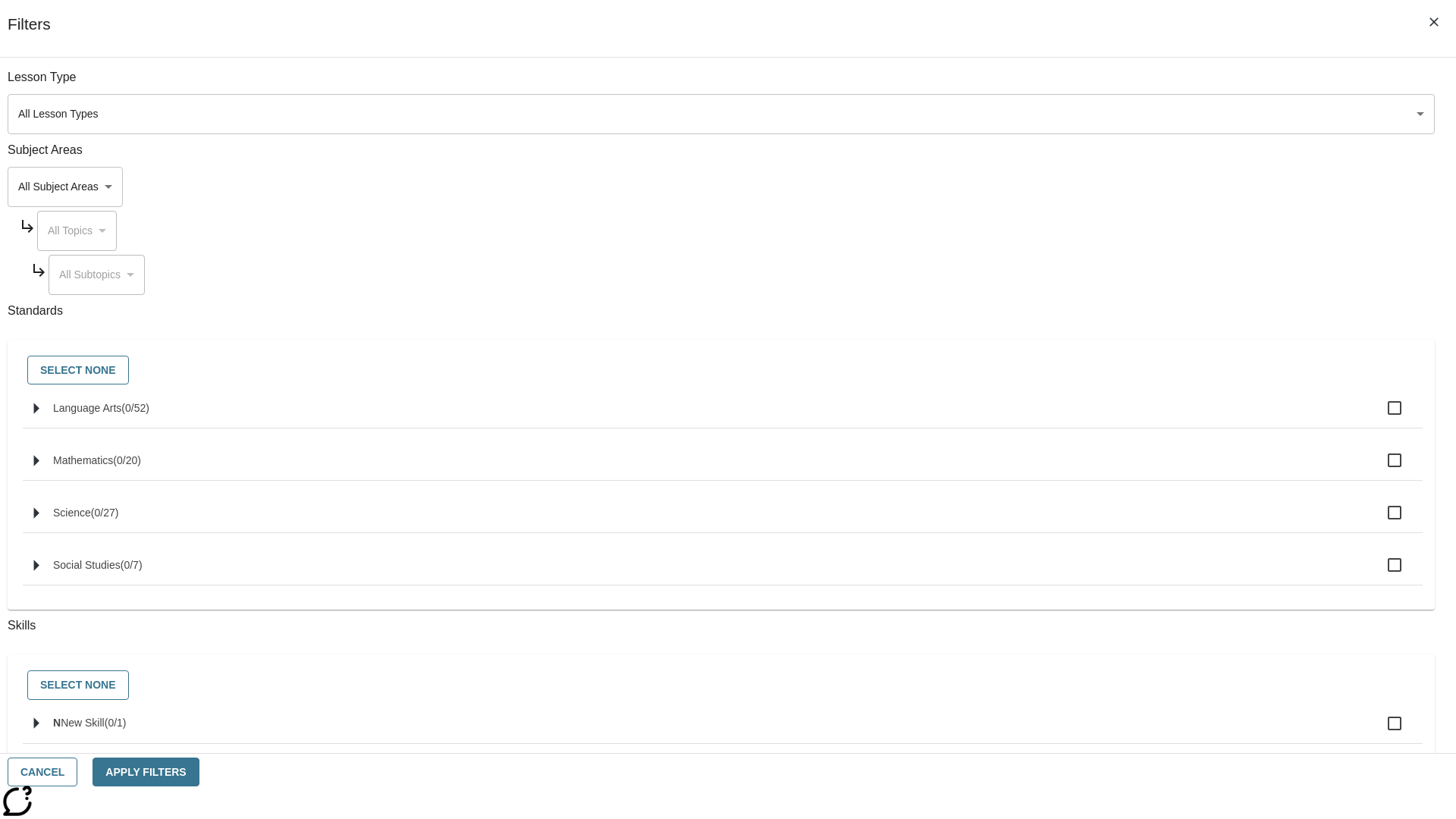
checkbox input "true"
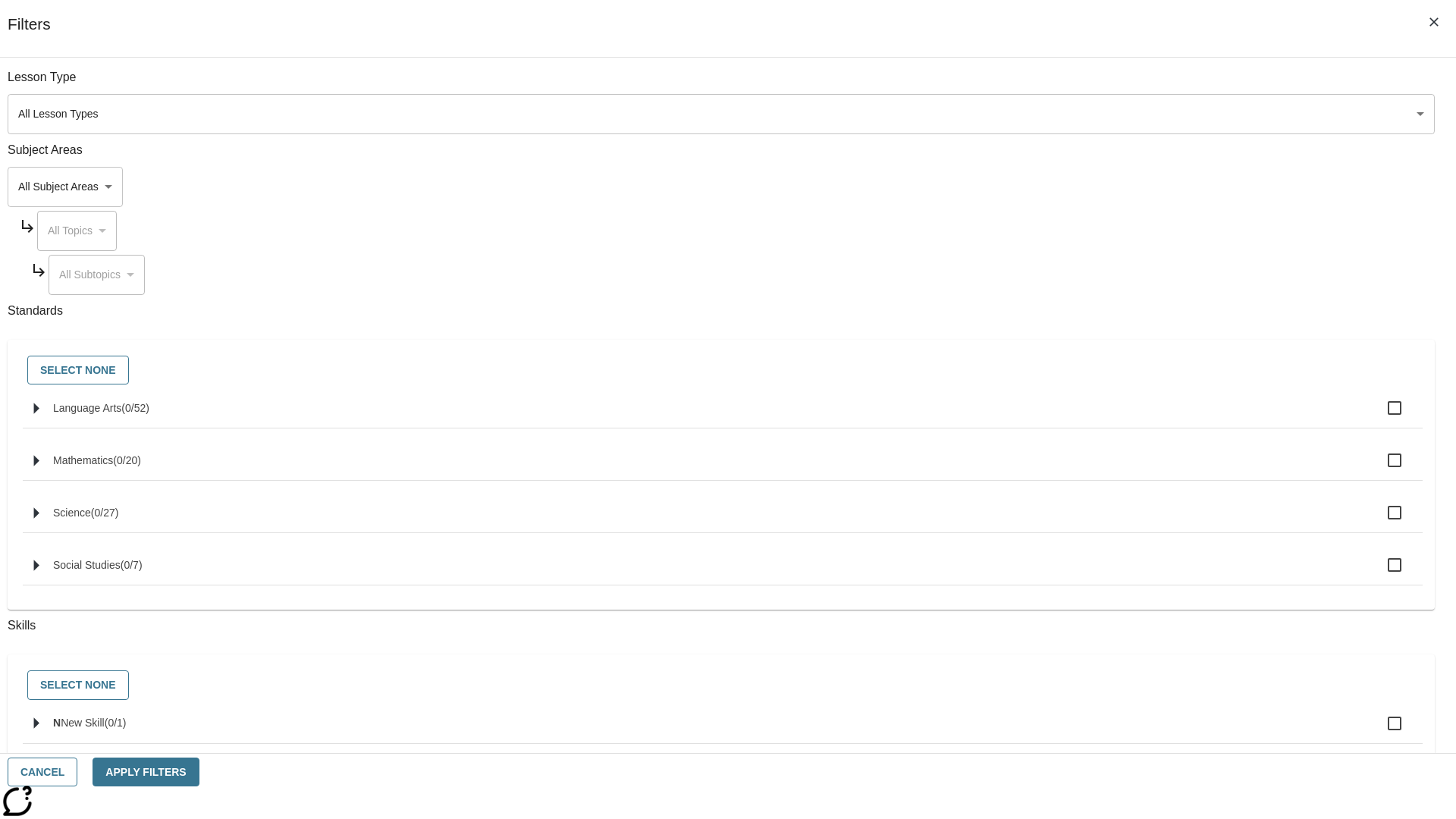
checkbox input "true"
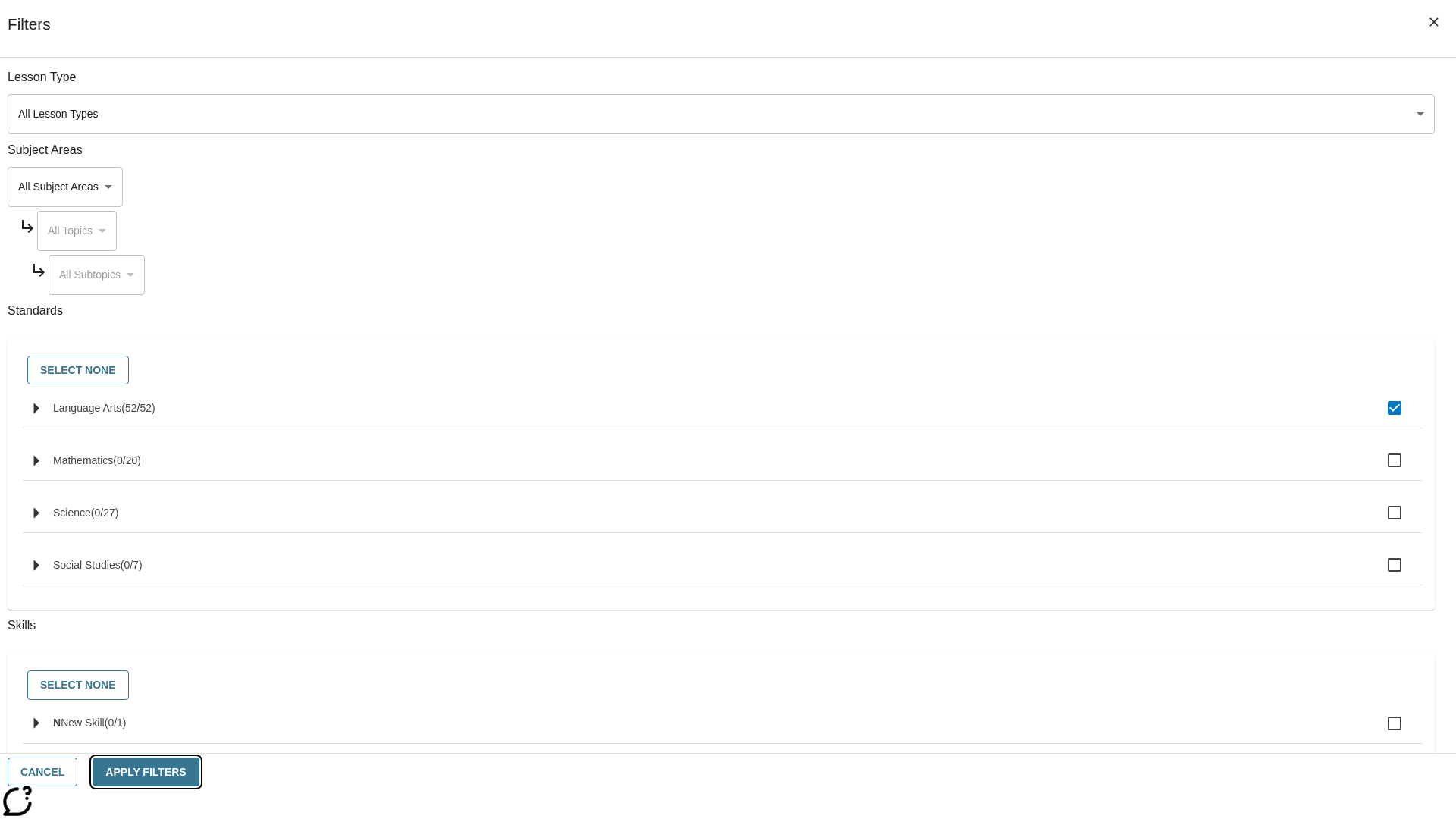
click at [198, 772] on button "Apply Filters" at bounding box center [145, 772] width 106 height 29
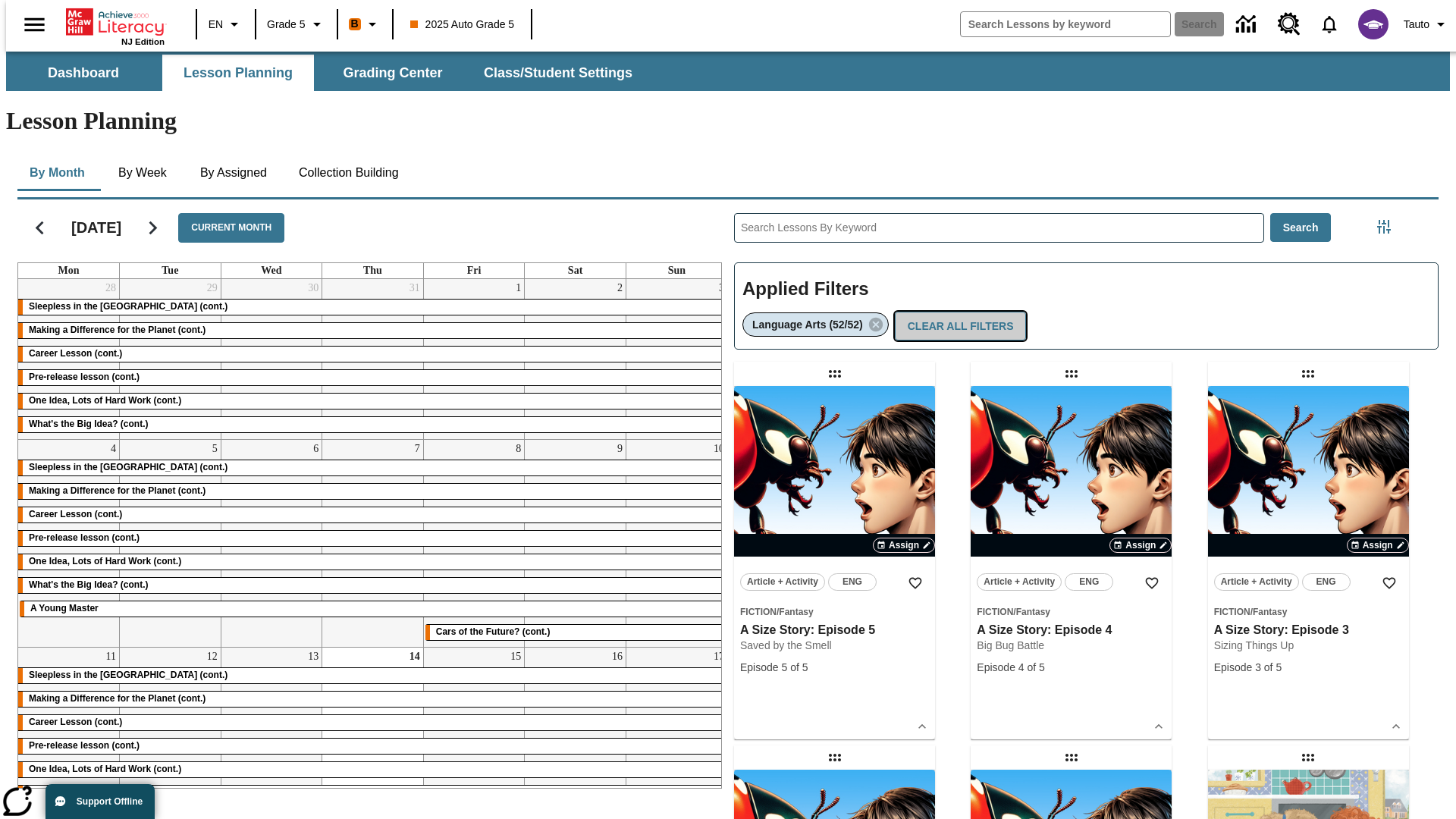
click at [957, 312] on button "Clear All Filters" at bounding box center [960, 326] width 132 height 29
click at [1388, 220] on icon "Filters Side menu" at bounding box center [1383, 226] width 13 height 13
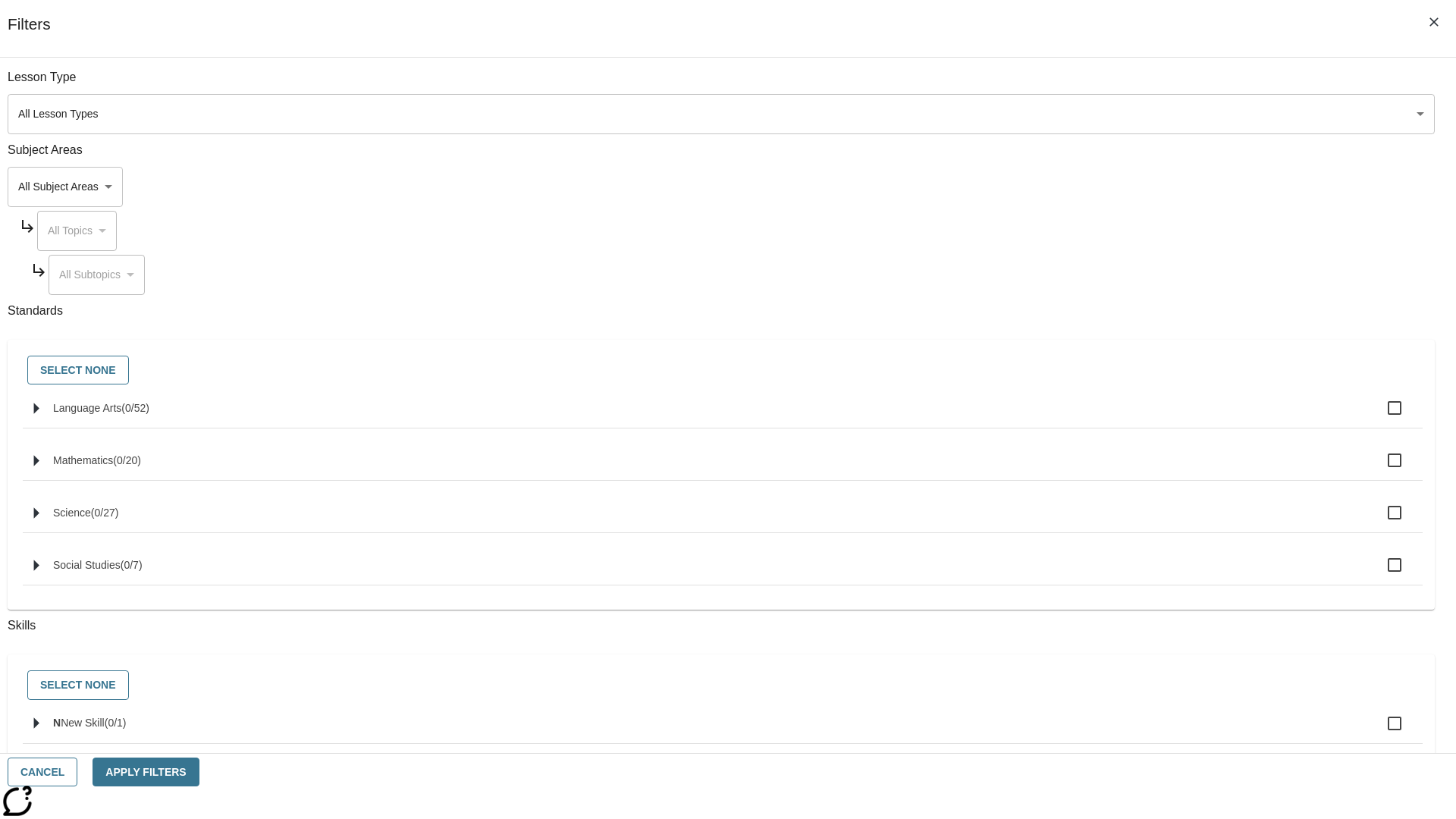
click at [1094, 733] on label "N New Skill ( 0 / 1 )" at bounding box center [732, 724] width 1357 height 32
click at [1379, 733] on input "N New Skill ( 0 / 1 )" at bounding box center [1395, 724] width 32 height 32
checkbox input "true"
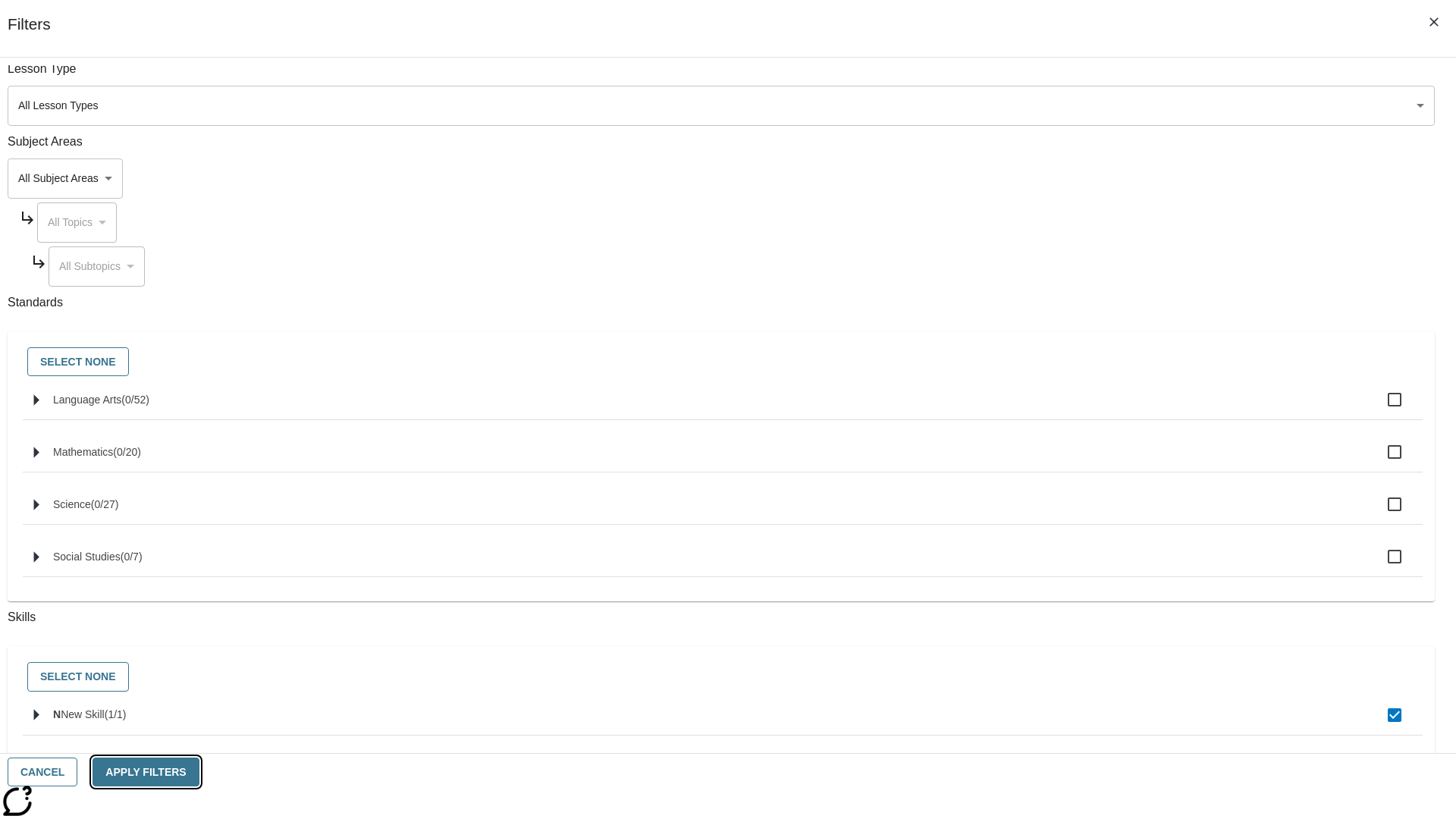
click at [198, 772] on button "Apply Filters" at bounding box center [145, 772] width 106 height 29
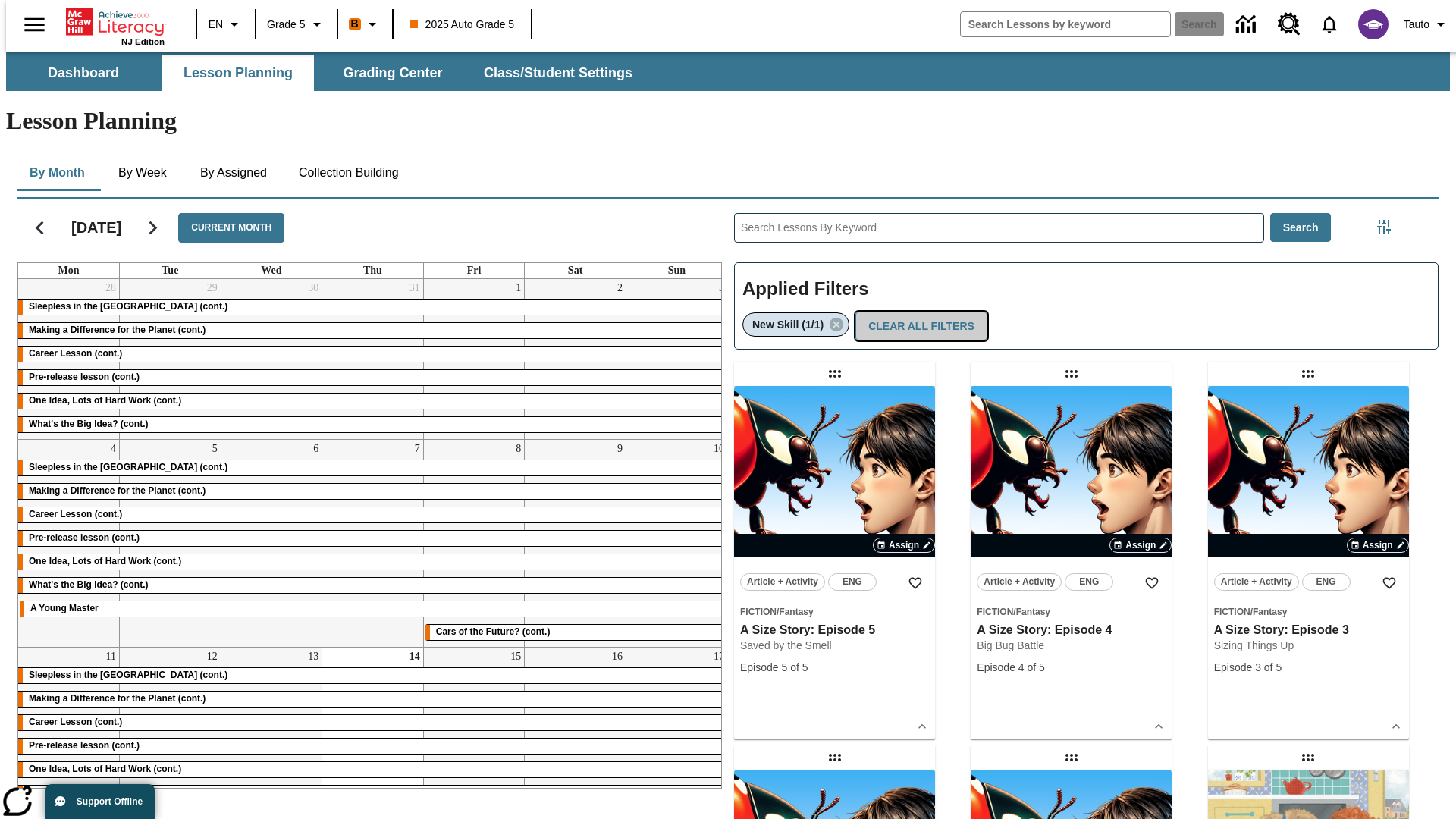
click at [918, 312] on button "Clear All Filters" at bounding box center [921, 326] width 132 height 29
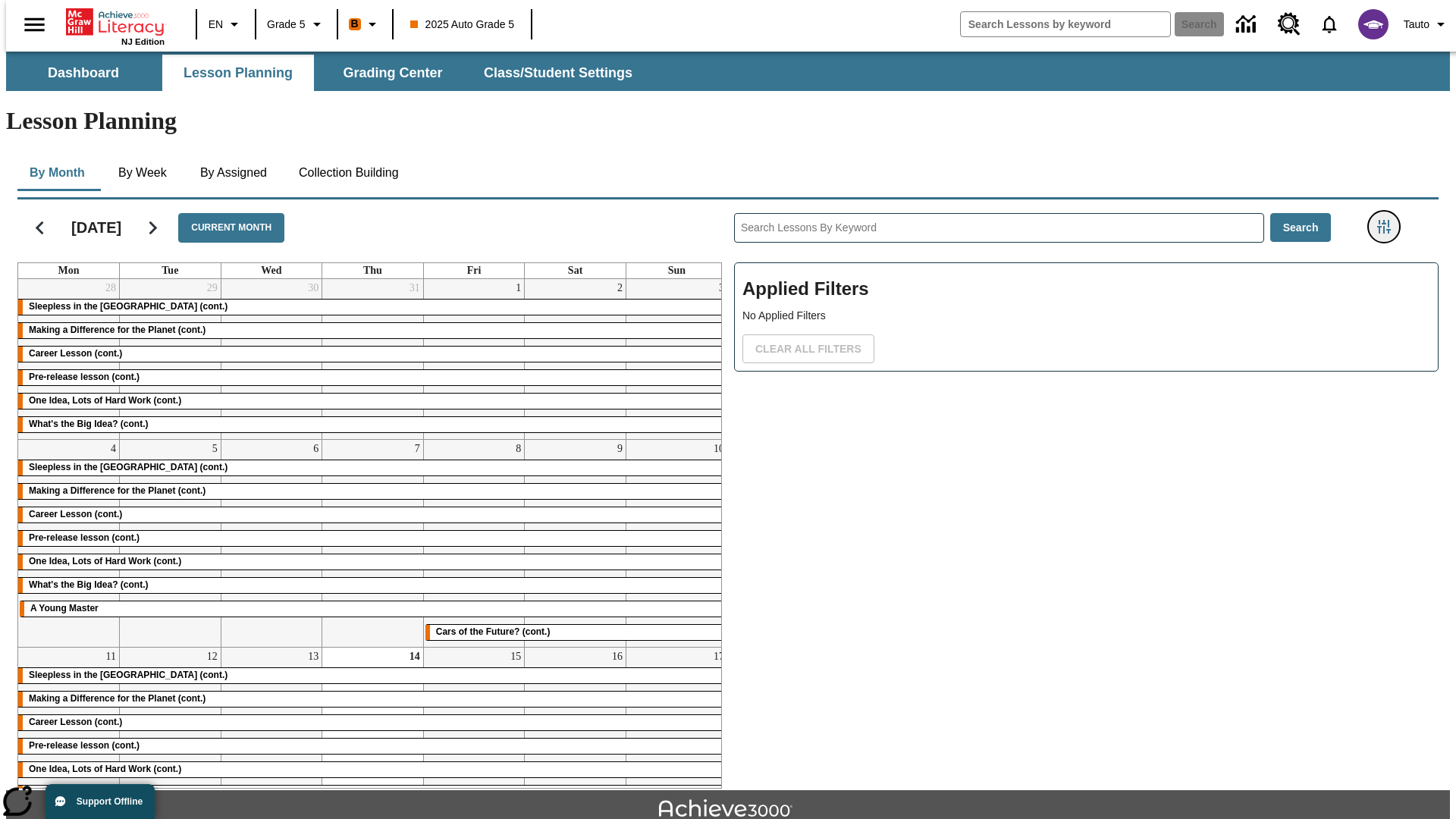
click at [1388, 220] on icon "Filters Side menu" at bounding box center [1383, 226] width 13 height 13
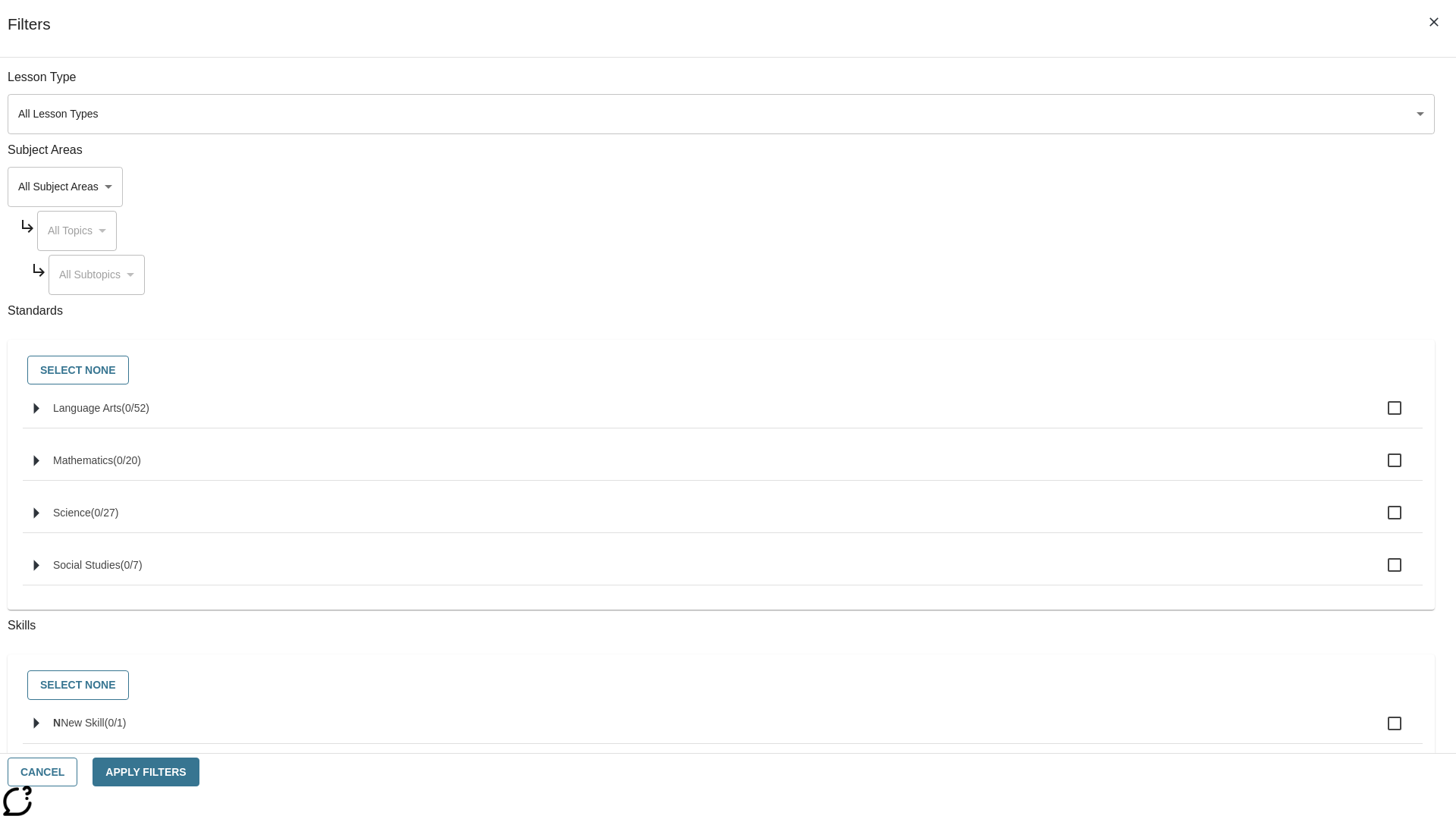
checkbox input "true"
click at [198, 772] on button "Apply Filters" at bounding box center [145, 772] width 106 height 29
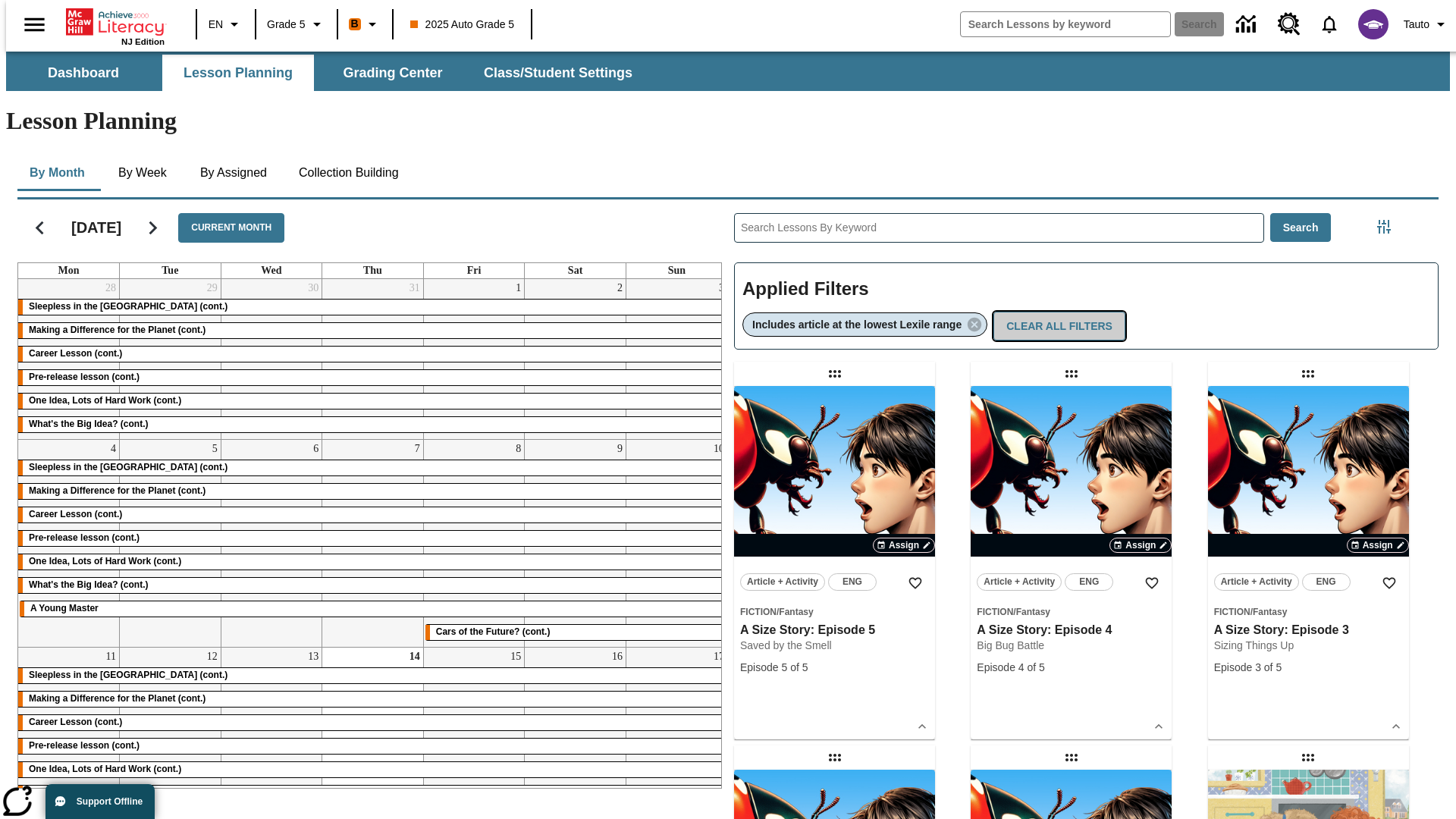
click at [1062, 312] on button "Clear All Filters" at bounding box center [1059, 326] width 132 height 29
click at [1388, 220] on icon "Filters Side menu" at bounding box center [1383, 226] width 13 height 13
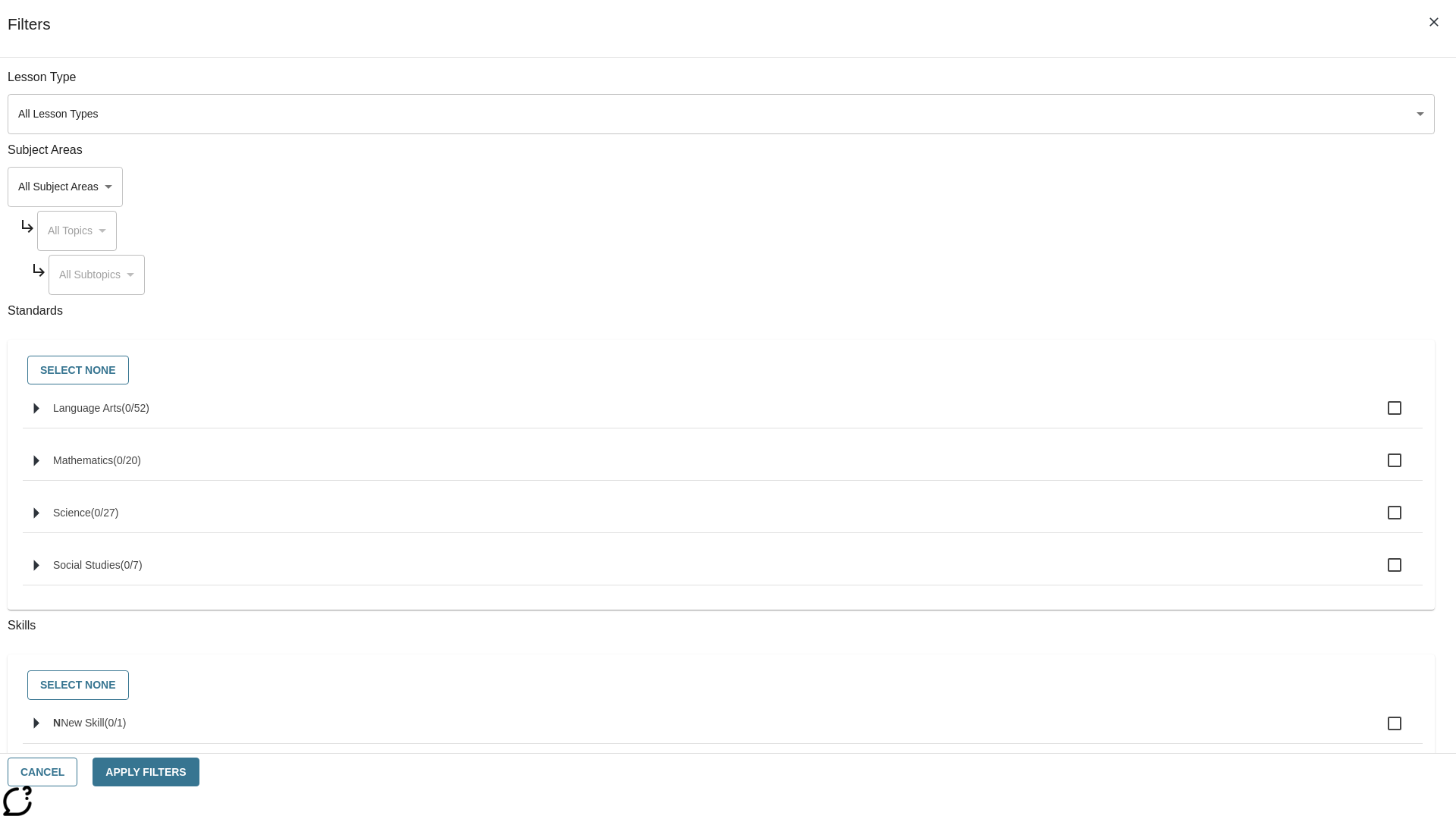
click at [1092, 539] on body "Skip to main content NJ Edition EN Grade 5 B 2025 Auto Grade 5 Search 0 Tauto D…" at bounding box center [728, 470] width 1444 height 837
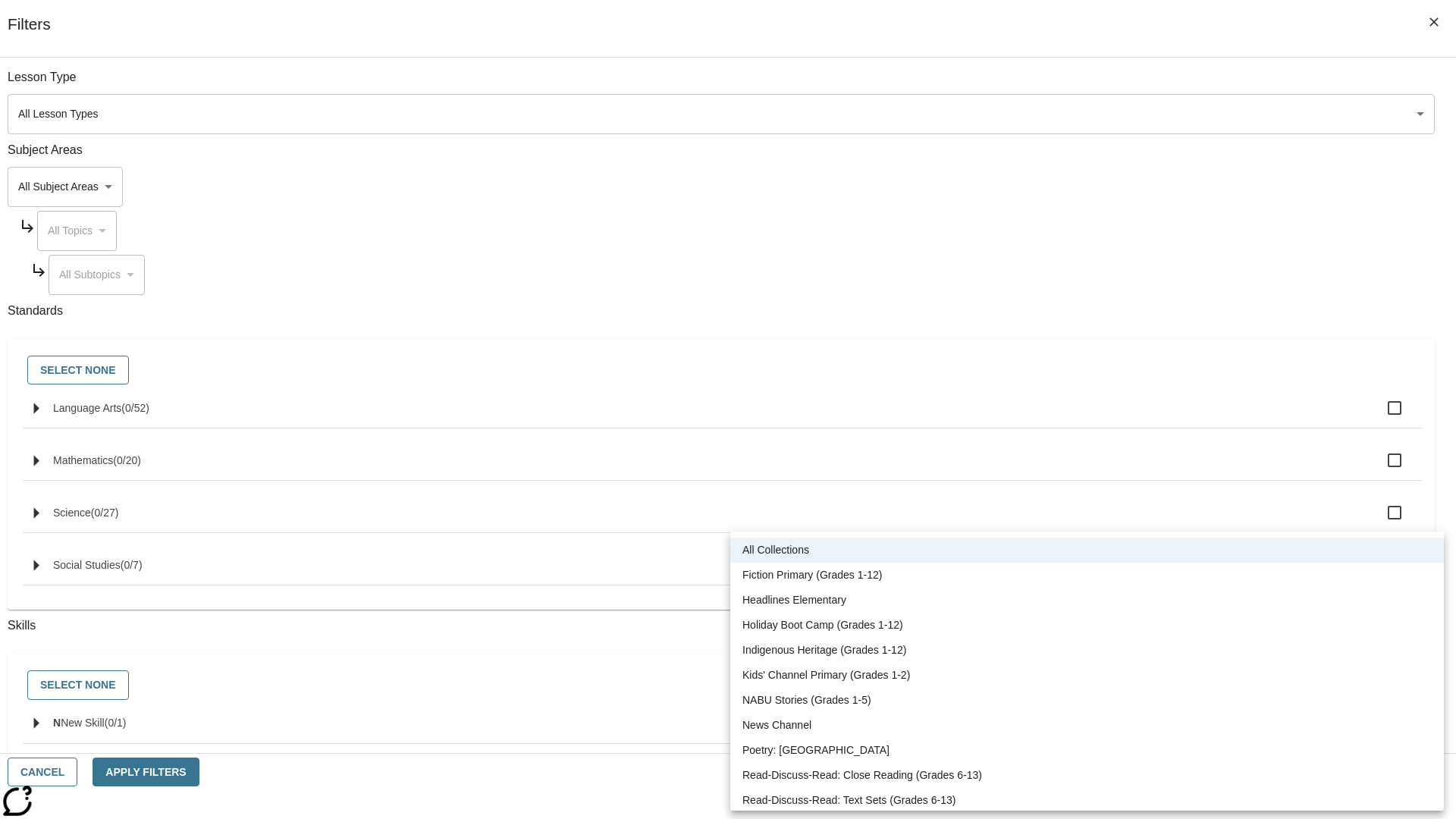
scroll to position [631, 0]
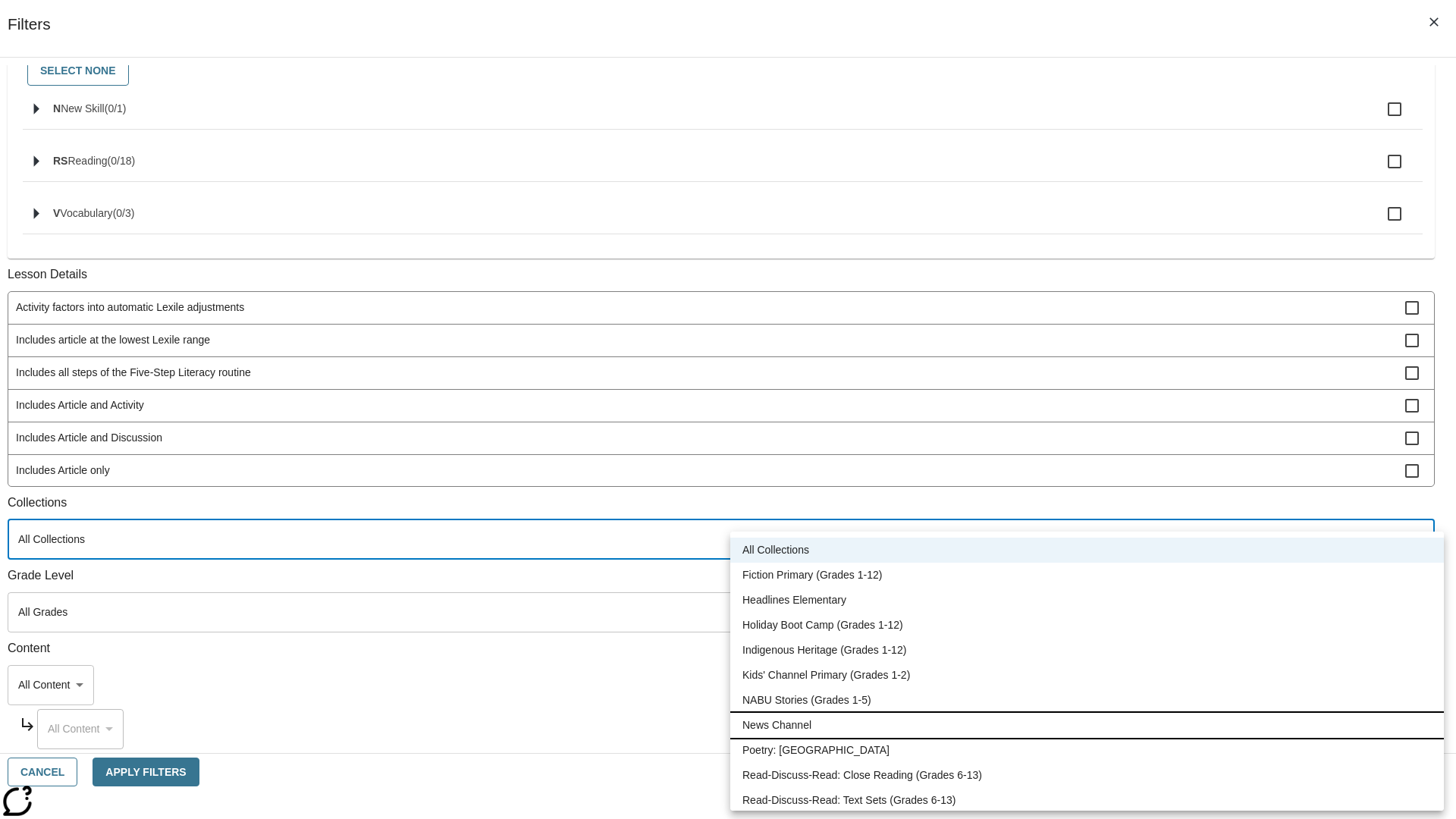
click at [1087, 725] on li "News Channel" at bounding box center [1087, 726] width 714 height 25
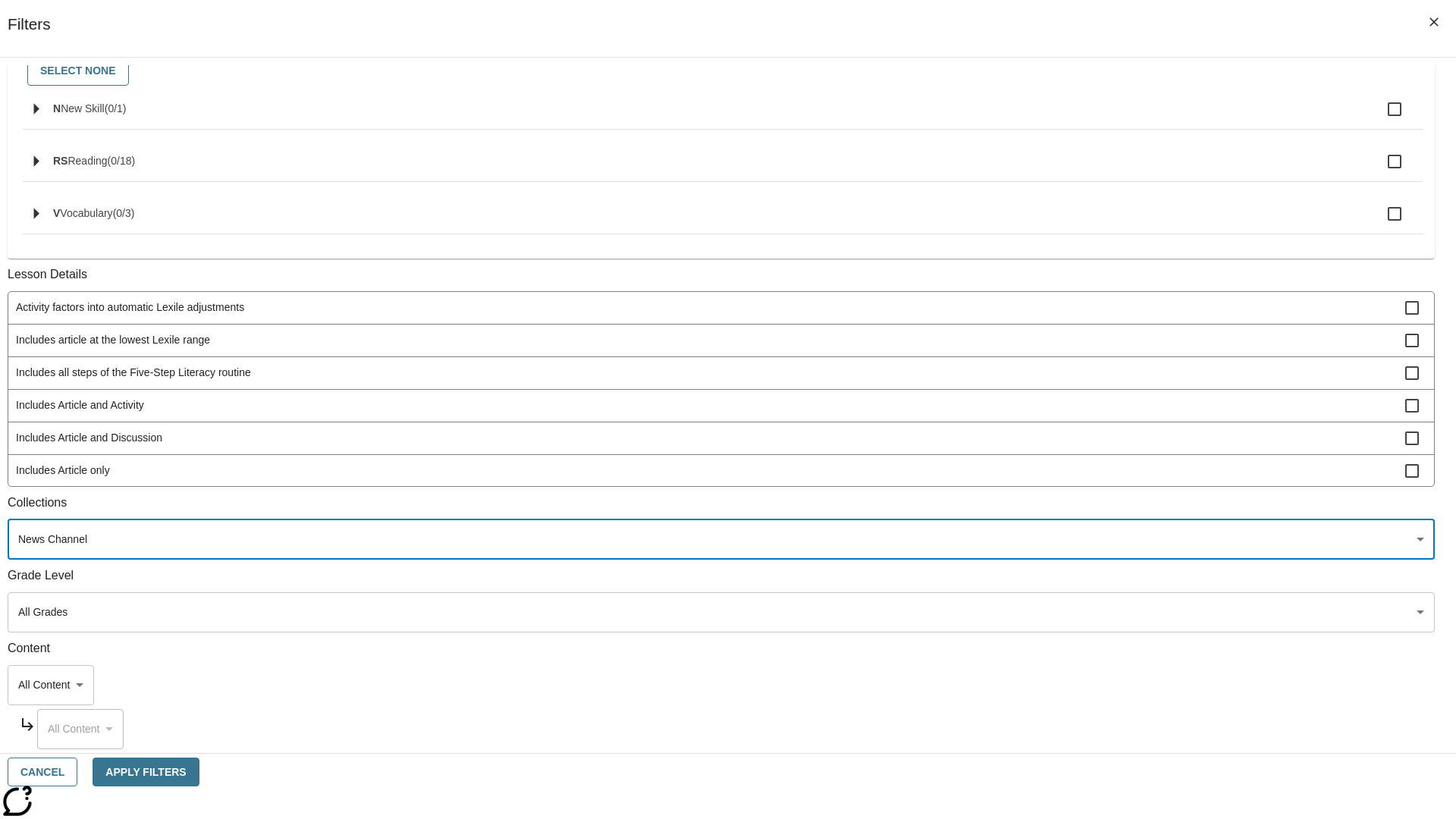
type input "120"
click at [198, 772] on button "Apply Filters" at bounding box center [145, 772] width 106 height 29
